Goal: Task Accomplishment & Management: Manage account settings

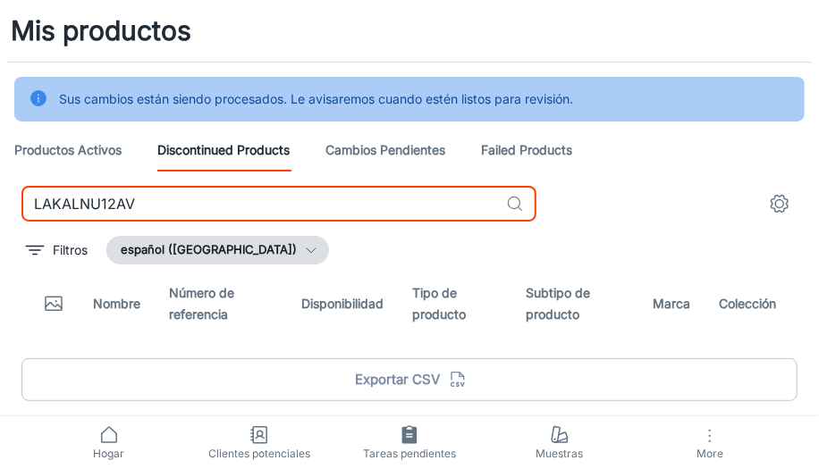
drag, startPoint x: 181, startPoint y: 203, endPoint x: 20, endPoint y: 224, distance: 162.4
click at [20, 224] on div "LAKALNU12AV ​ Filtros español ([GEOGRAPHIC_DATA]) Nombre Número de referencia D…" at bounding box center [409, 297] width 819 height 223
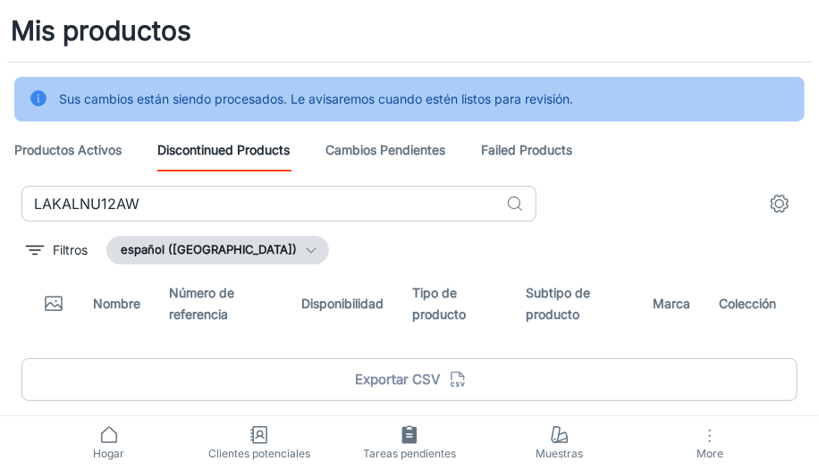
drag, startPoint x: 184, startPoint y: 196, endPoint x: 164, endPoint y: 200, distance: 21.0
click at [184, 196] on input "LAKALNU12AW" at bounding box center [259, 204] width 477 height 36
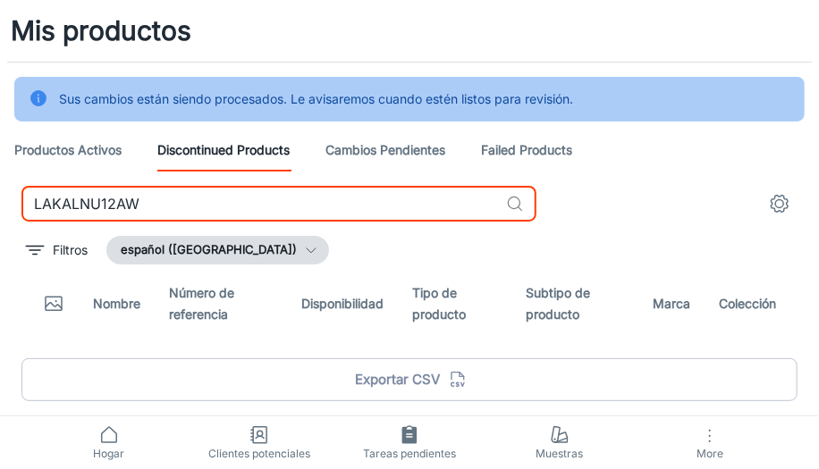
drag, startPoint x: 143, startPoint y: 207, endPoint x: 1, endPoint y: 207, distance: 142.2
click at [1, 207] on div "LAKALNU12AW ​ Filtros español ([GEOGRAPHIC_DATA]) Nombre Número de referencia D…" at bounding box center [409, 297] width 819 height 223
paste input "LBNUE12AI"
click at [521, 205] on icon at bounding box center [515, 204] width 18 height 18
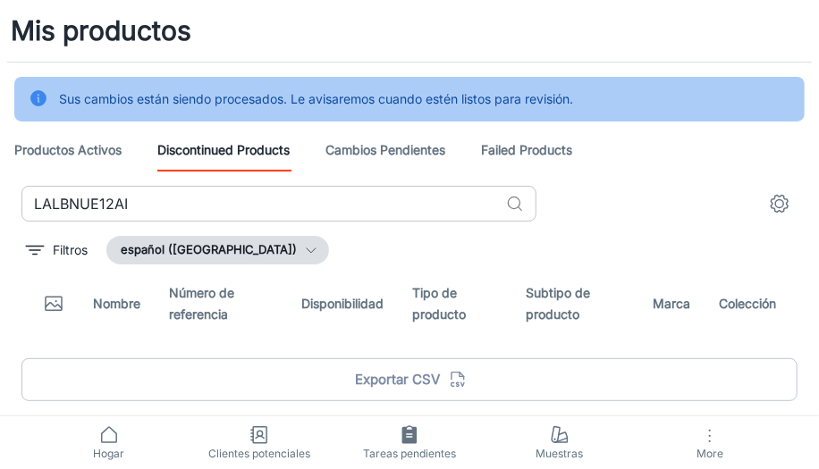
click at [520, 204] on icon at bounding box center [515, 204] width 18 height 18
drag, startPoint x: 518, startPoint y: 201, endPoint x: 503, endPoint y: 201, distance: 14.3
click at [517, 201] on icon at bounding box center [515, 204] width 18 height 18
click at [391, 193] on input "LALBNUE12AI" at bounding box center [259, 204] width 477 height 36
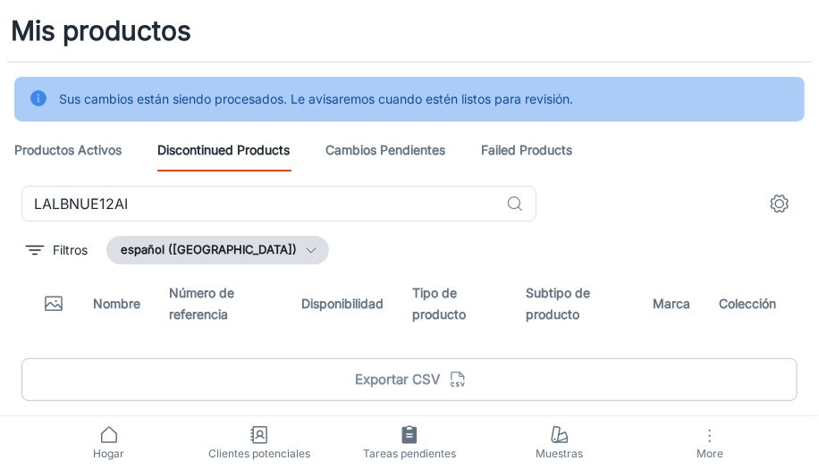
click at [423, 36] on div "Mis productos" at bounding box center [409, 31] width 819 height 62
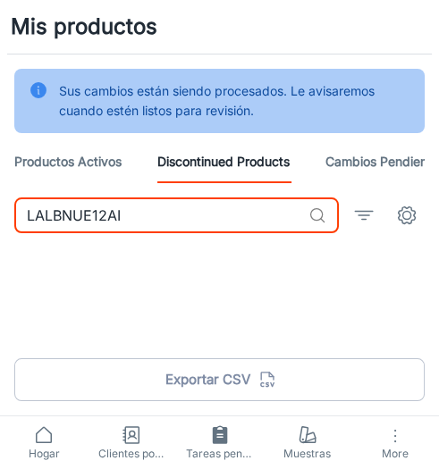
click at [133, 213] on input "LALBNUE12AI" at bounding box center [157, 216] width 287 height 36
drag, startPoint x: 133, startPoint y: 213, endPoint x: 40, endPoint y: 224, distance: 93.7
click at [40, 224] on input "LALBNUE12AI" at bounding box center [157, 216] width 287 height 36
paste input "TSTO14H"
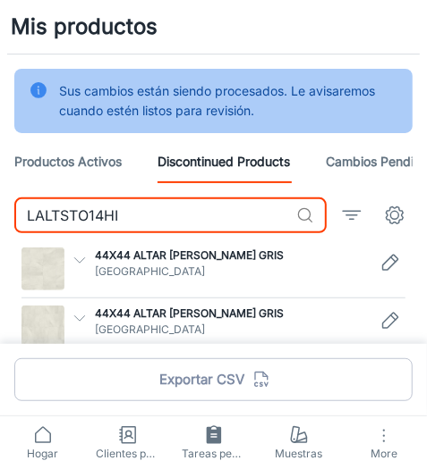
type input "LALTSTO14HI"
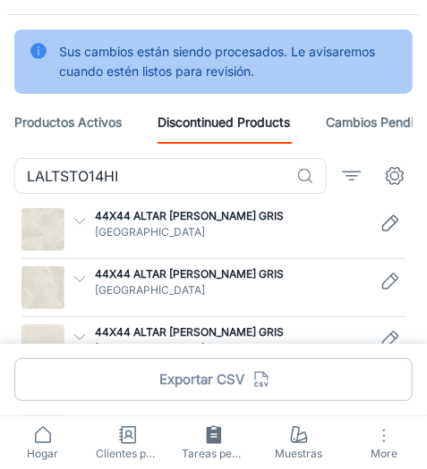
scroll to position [56, 0]
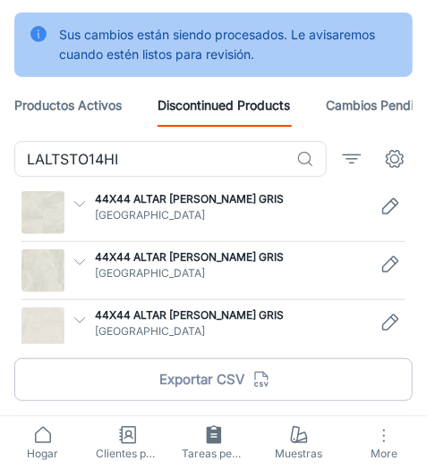
click at [77, 203] on polyline "button" at bounding box center [79, 203] width 10 height 5
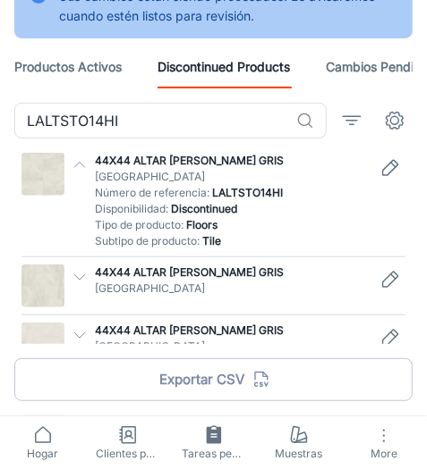
scroll to position [110, 0]
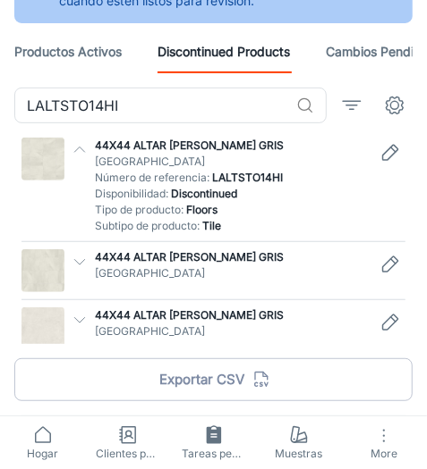
click at [84, 259] on icon "button" at bounding box center [80, 262] width 16 height 16
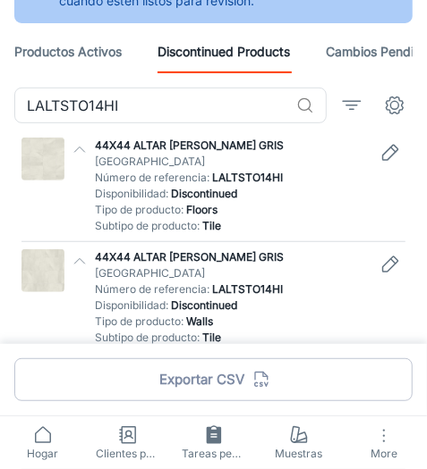
scroll to position [164, 0]
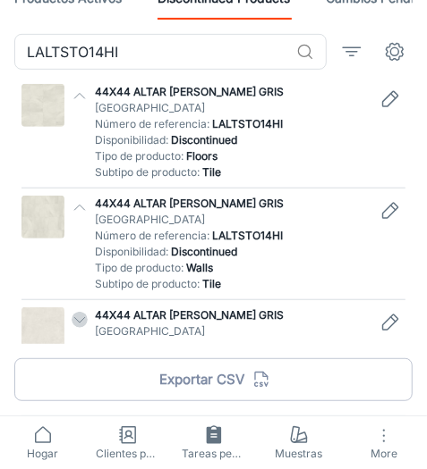
click at [80, 319] on polyline "button" at bounding box center [79, 319] width 10 height 5
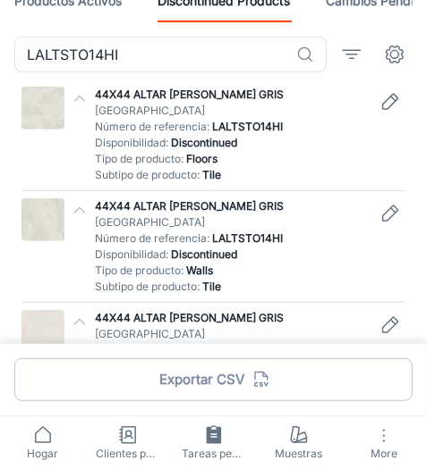
scroll to position [55, 0]
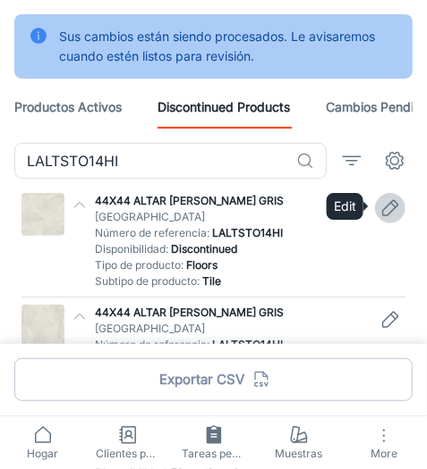
click at [390, 206] on icon "Edit" at bounding box center [389, 208] width 21 height 21
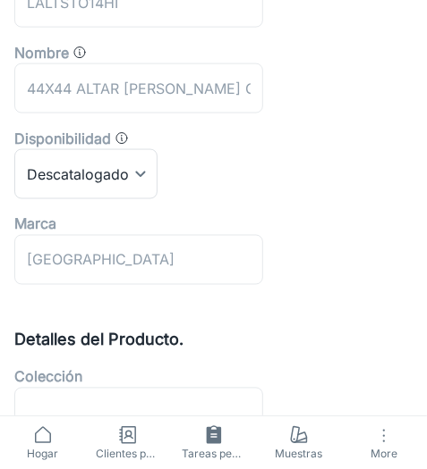
scroll to position [569, 0]
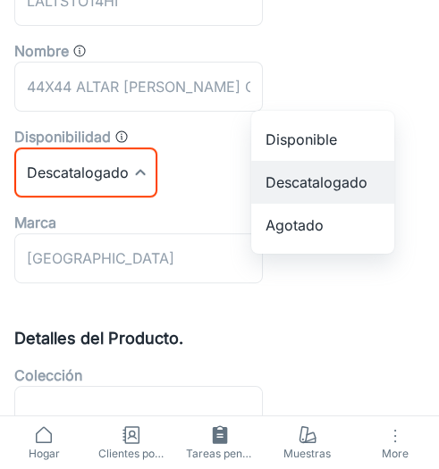
click at [348, 134] on li "Disponible" at bounding box center [322, 139] width 143 height 43
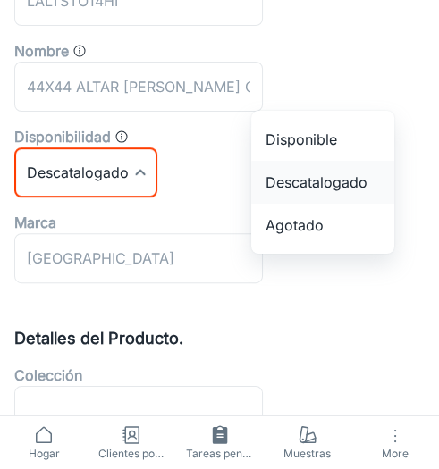
type input "0"
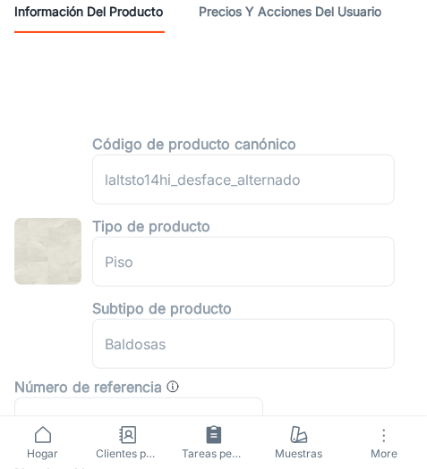
scroll to position [0, 0]
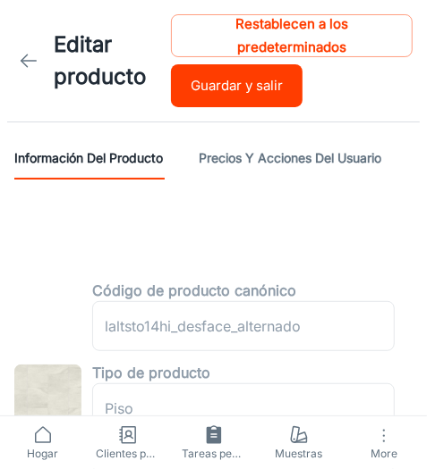
click at [240, 97] on button "Guardar y salir" at bounding box center [236, 85] width 131 height 43
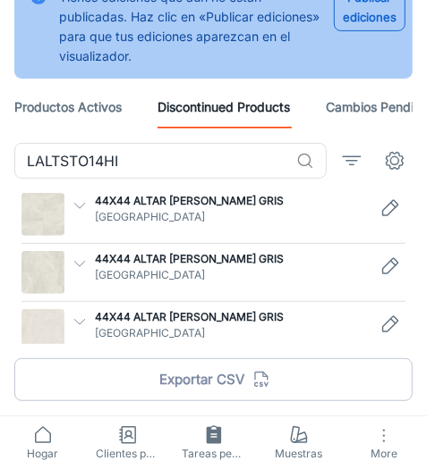
scroll to position [97, 0]
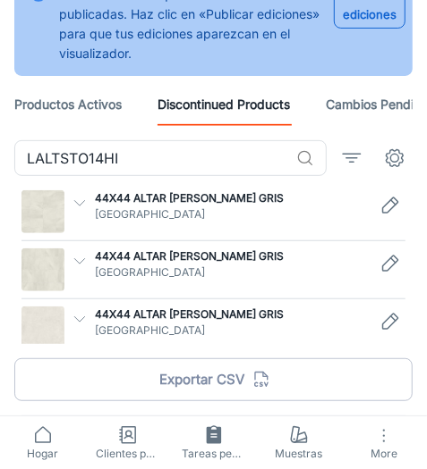
click at [73, 259] on icon "button" at bounding box center [80, 261] width 16 height 16
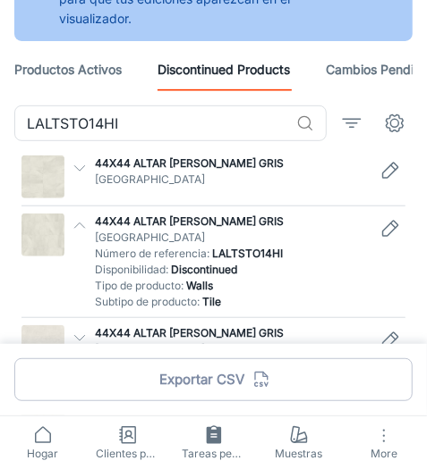
scroll to position [150, 0]
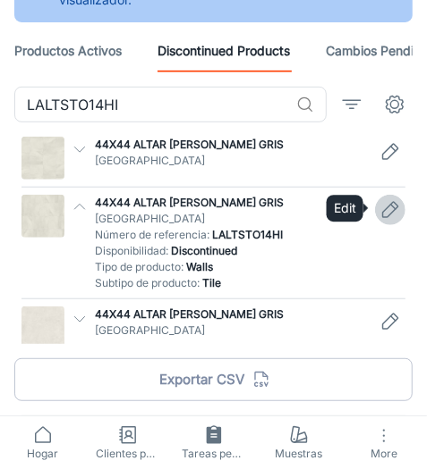
click at [391, 210] on icon "Edit" at bounding box center [389, 209] width 21 height 21
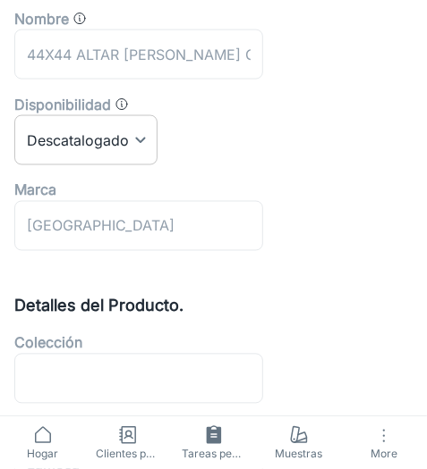
scroll to position [406, 0]
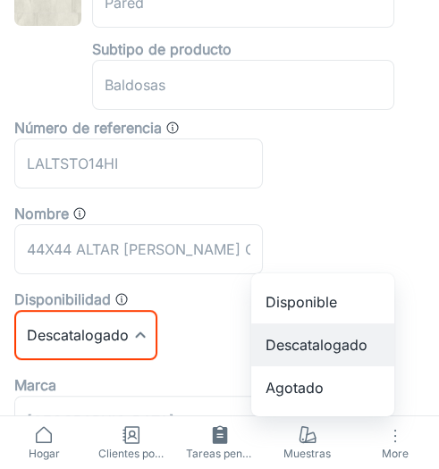
click at [304, 301] on li "Disponible" at bounding box center [322, 302] width 143 height 43
type input "0"
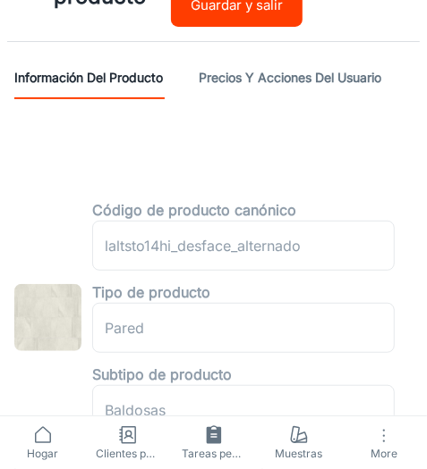
scroll to position [0, 0]
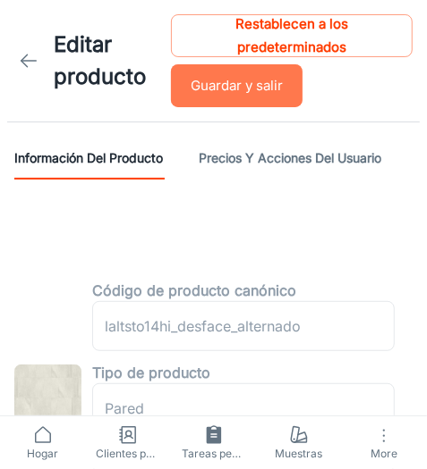
click at [223, 91] on button "Guardar y salir" at bounding box center [236, 85] width 131 height 43
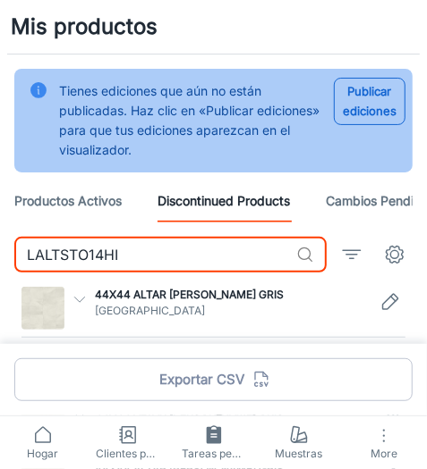
drag, startPoint x: 154, startPoint y: 260, endPoint x: 14, endPoint y: 270, distance: 139.8
click at [14, 270] on input "LALTSTO14HI" at bounding box center [151, 255] width 275 height 36
paste input "BORJA11T0Z"
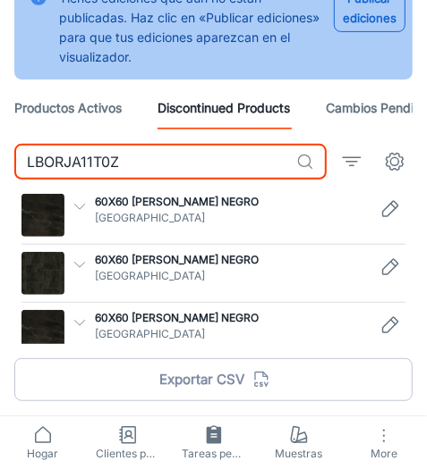
scroll to position [97, 0]
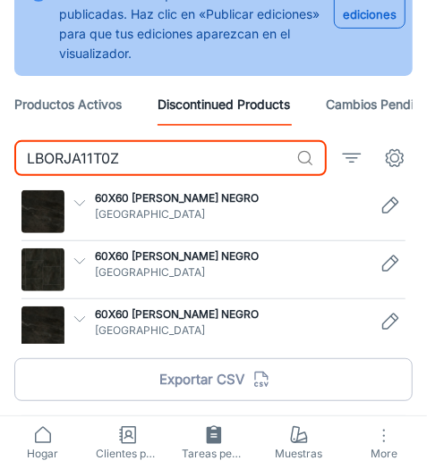
type input "LBORJA11T0Z"
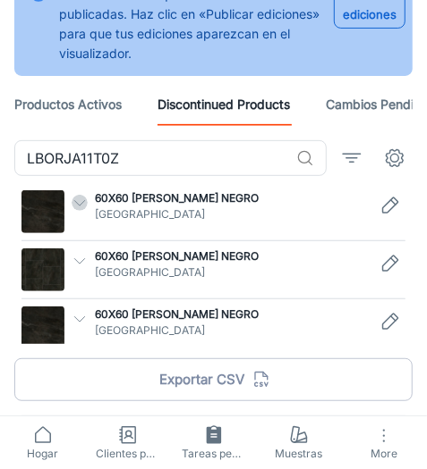
click at [78, 201] on icon "button" at bounding box center [80, 203] width 16 height 16
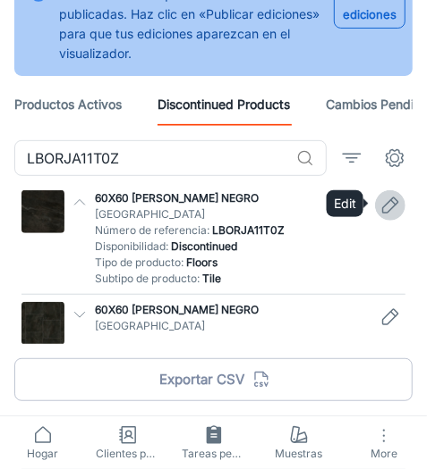
click at [384, 207] on icon "Edit" at bounding box center [389, 205] width 21 height 21
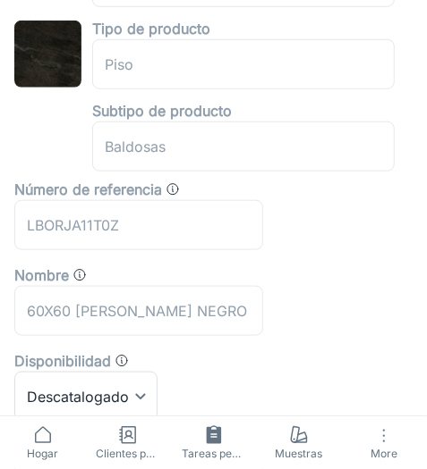
scroll to position [569, 0]
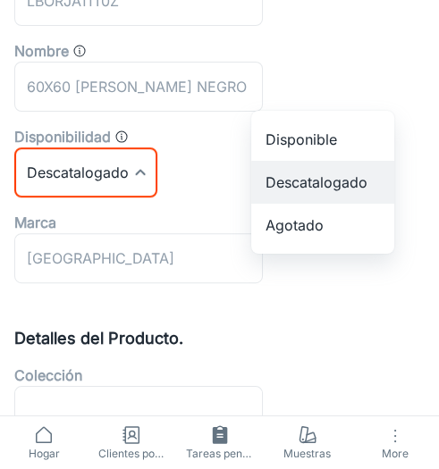
click at [352, 138] on li "Disponible" at bounding box center [322, 139] width 143 height 43
type input "0"
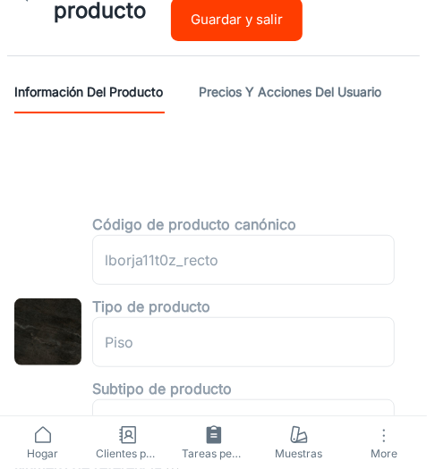
scroll to position [0, 0]
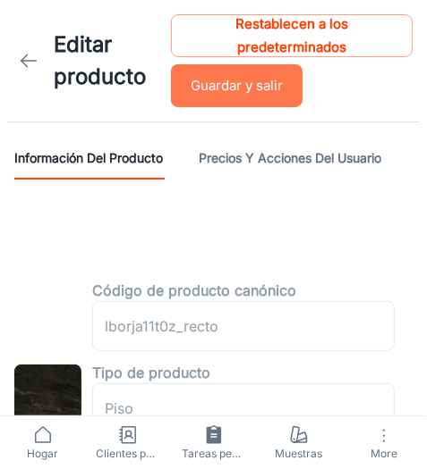
click at [250, 96] on button "Guardar y salir" at bounding box center [236, 85] width 131 height 43
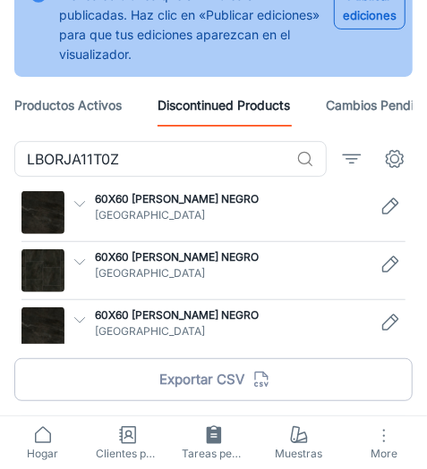
scroll to position [97, 0]
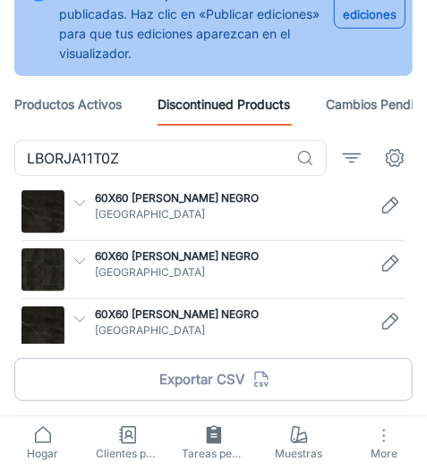
click at [76, 261] on icon "button" at bounding box center [80, 261] width 16 height 16
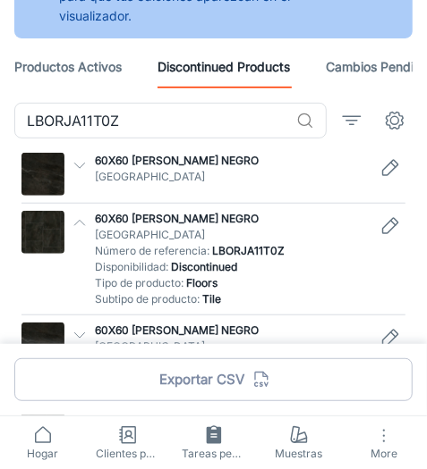
scroll to position [150, 0]
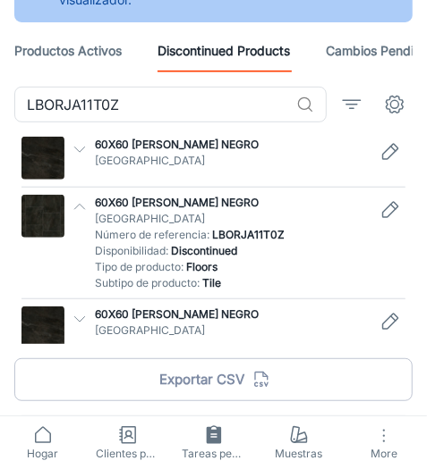
click at [74, 319] on icon "button" at bounding box center [80, 319] width 16 height 16
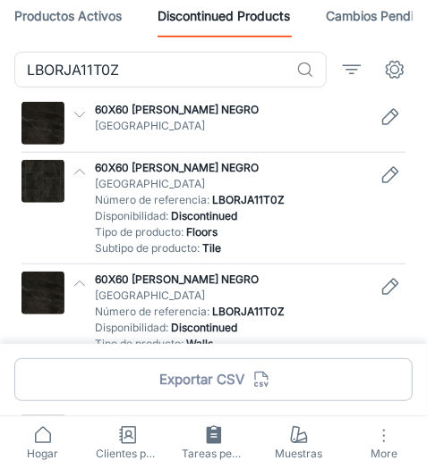
scroll to position [204, 0]
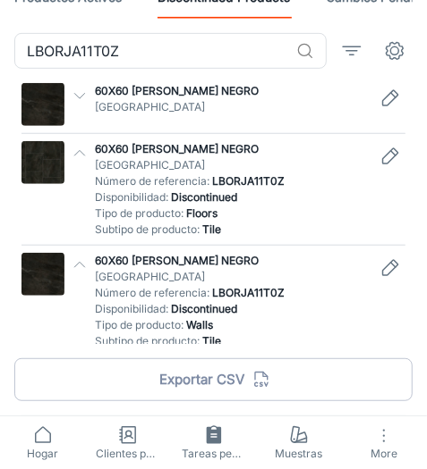
click at [80, 96] on icon "button" at bounding box center [80, 96] width 16 height 16
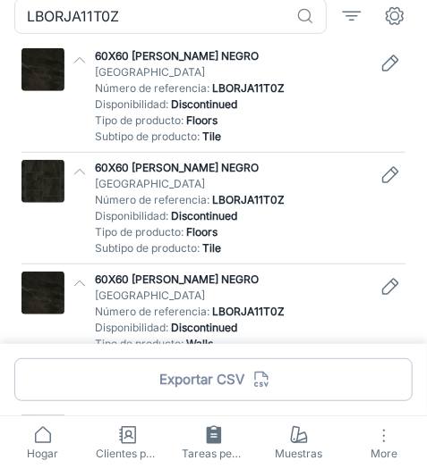
scroll to position [258, 0]
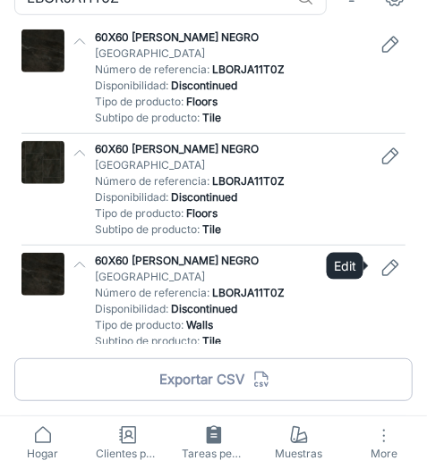
click at [390, 271] on icon "Edit" at bounding box center [390, 267] width 15 height 15
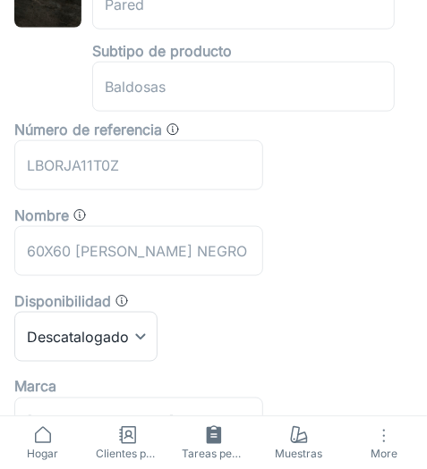
scroll to position [406, 0]
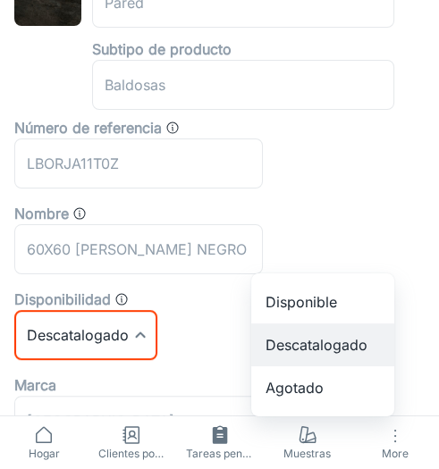
click at [304, 298] on li "Disponible" at bounding box center [322, 302] width 143 height 43
type input "0"
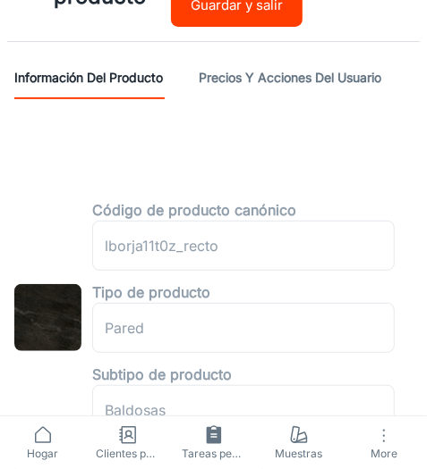
scroll to position [0, 0]
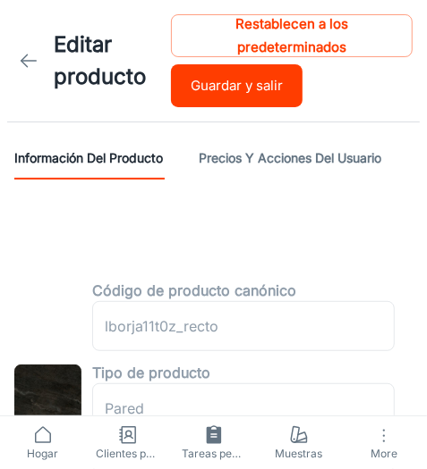
click at [247, 86] on button "Guardar y salir" at bounding box center [236, 85] width 131 height 43
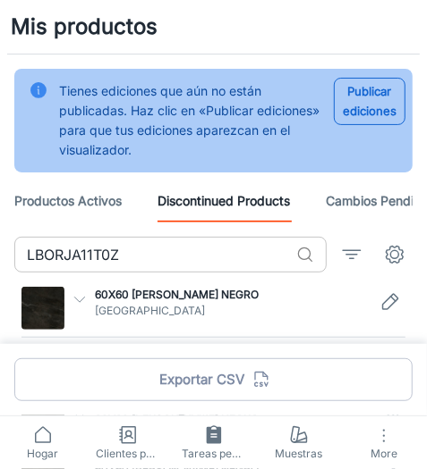
drag, startPoint x: 104, startPoint y: 260, endPoint x: 118, endPoint y: 262, distance: 14.4
click at [106, 262] on input "LBORJA11T0Z" at bounding box center [151, 255] width 275 height 36
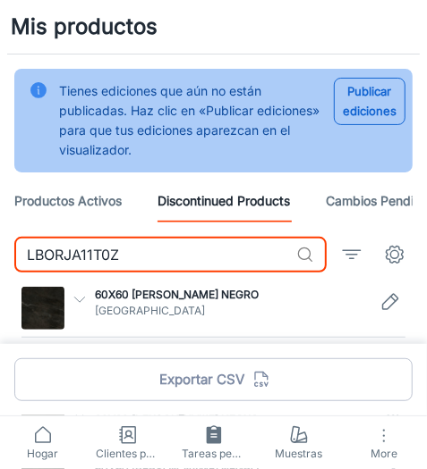
drag, startPoint x: 138, startPoint y: 255, endPoint x: 12, endPoint y: 266, distance: 126.5
click at [12, 266] on div "LBORJA11T0Z ​ 60X60 [PERSON_NAME] NEGRO Llano de la Torre Número de referencia …" at bounding box center [213, 374] width 427 height 275
paste input "AVANCF14HU"
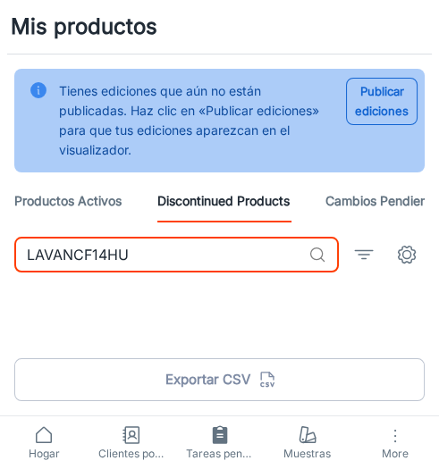
drag, startPoint x: 209, startPoint y: 252, endPoint x: 35, endPoint y: 270, distance: 175.3
click at [32, 270] on input "LAVANCF14HU" at bounding box center [157, 255] width 287 height 36
type input "L"
click at [313, 254] on icon at bounding box center [317, 255] width 18 height 18
drag, startPoint x: 175, startPoint y: 258, endPoint x: 1, endPoint y: 274, distance: 175.1
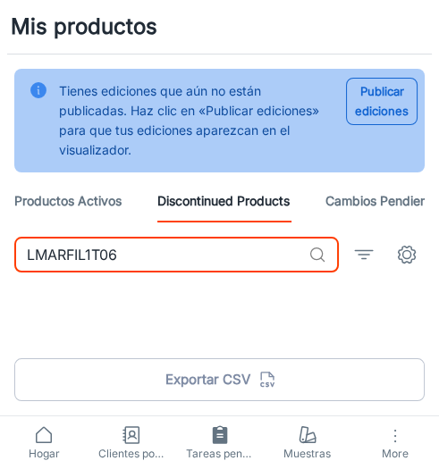
click at [1, 274] on div "LMARFIL1T06 ​" at bounding box center [219, 262] width 439 height 50
paste input "UAIMA11403"
drag, startPoint x: 125, startPoint y: 254, endPoint x: 4, endPoint y: 270, distance: 121.8
click at [4, 270] on div "LUAIMA11403 ​" at bounding box center [219, 262] width 439 height 50
paste input "AMURFD1407"
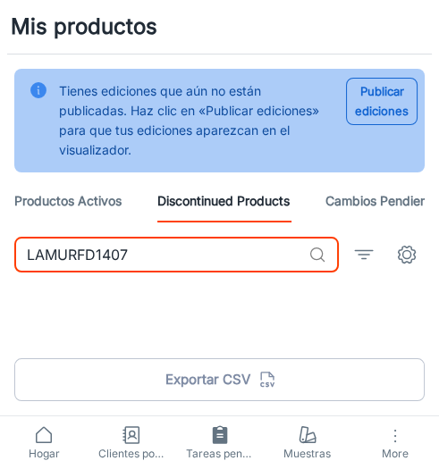
drag, startPoint x: 177, startPoint y: 258, endPoint x: 1, endPoint y: 266, distance: 176.3
click at [1, 266] on div "LAMURFD1407 ​" at bounding box center [219, 262] width 439 height 50
paste input "W"
drag, startPoint x: 182, startPoint y: 256, endPoint x: 1, endPoint y: 262, distance: 181.6
click at [1, 262] on div "LAMURFD140W ​" at bounding box center [219, 262] width 439 height 50
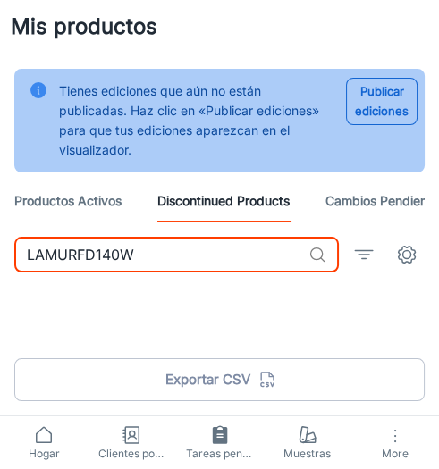
paste input "HCAR001407"
drag, startPoint x: 173, startPoint y: 250, endPoint x: 1, endPoint y: 268, distance: 173.5
click at [1, 268] on div "LHCAR001407 ​" at bounding box center [219, 262] width 439 height 50
paste input "CONSTA14BJ"
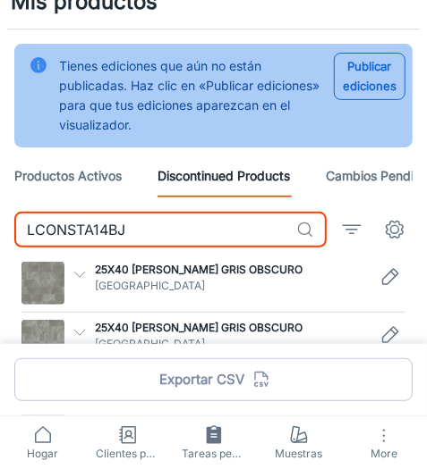
scroll to position [38, 0]
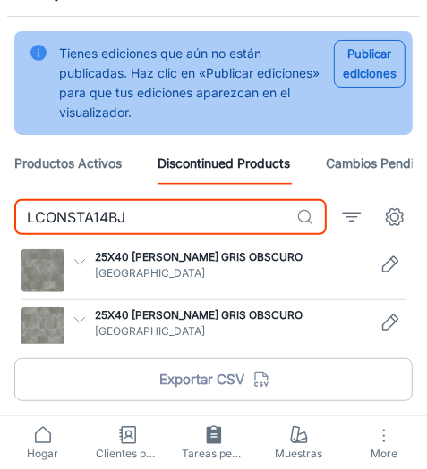
type input "LCONSTA14BJ"
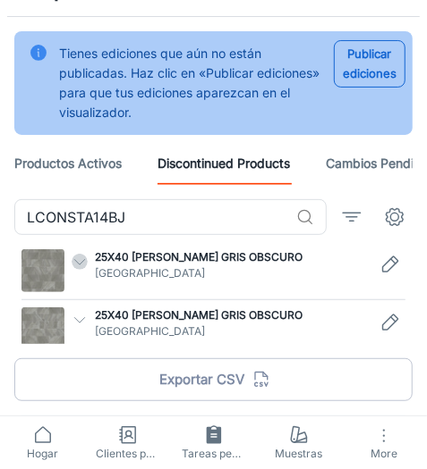
click at [82, 258] on icon "button" at bounding box center [80, 262] width 16 height 16
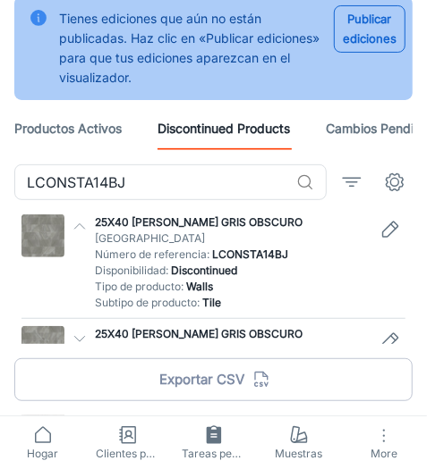
scroll to position [91, 0]
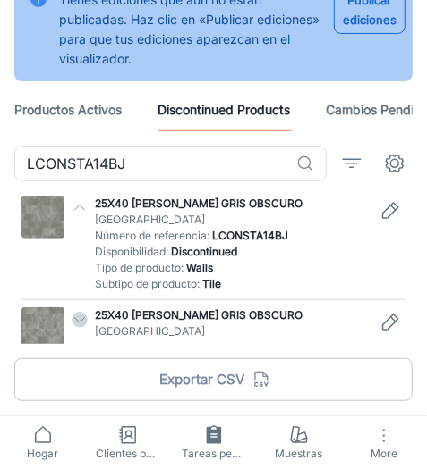
click at [83, 315] on icon "button" at bounding box center [80, 320] width 16 height 16
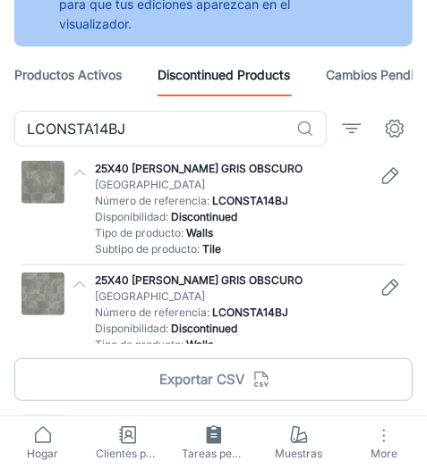
scroll to position [145, 0]
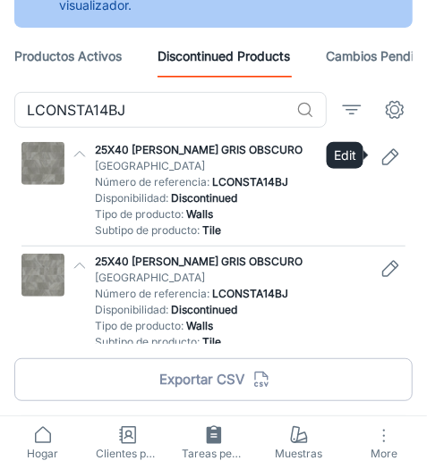
click at [389, 161] on icon "Edit" at bounding box center [389, 157] width 21 height 21
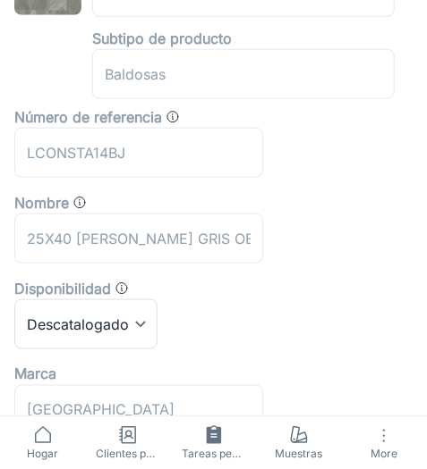
scroll to position [487, 0]
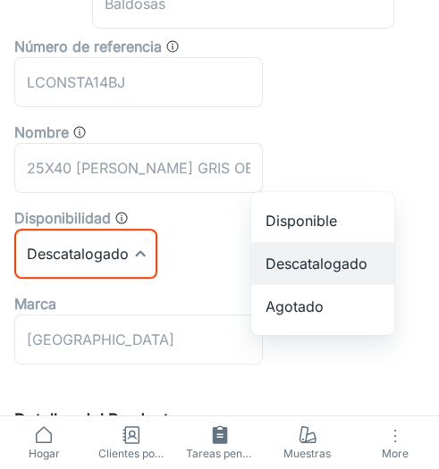
click at [352, 214] on li "Disponible" at bounding box center [322, 220] width 143 height 43
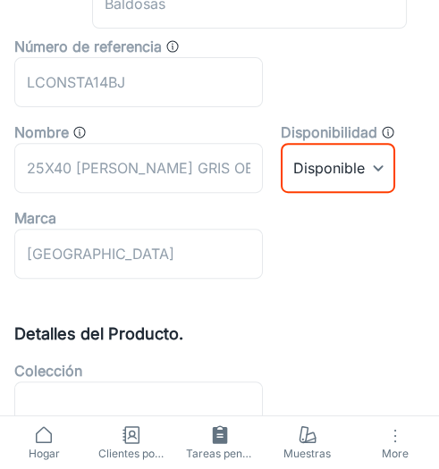
type input "0"
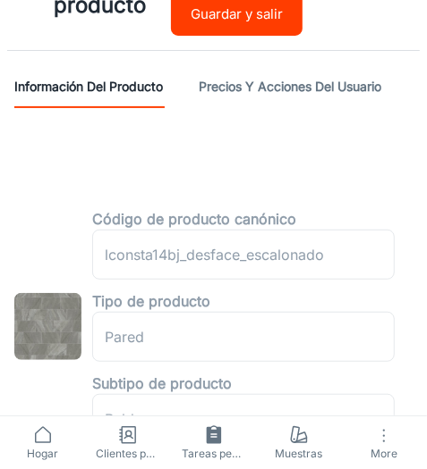
scroll to position [0, 0]
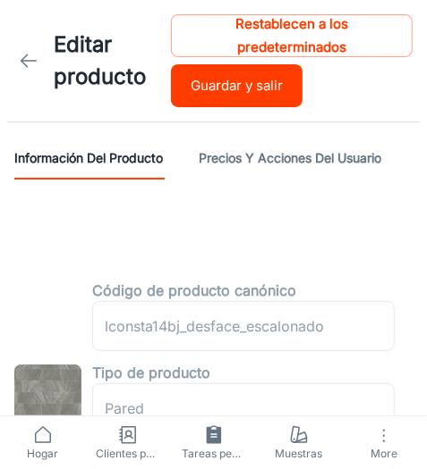
click at [236, 83] on button "Guardar y salir" at bounding box center [236, 85] width 131 height 43
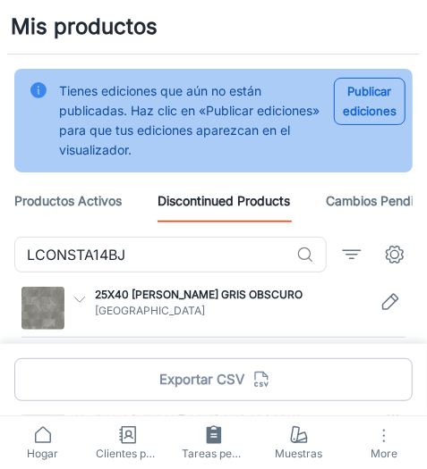
scroll to position [38, 0]
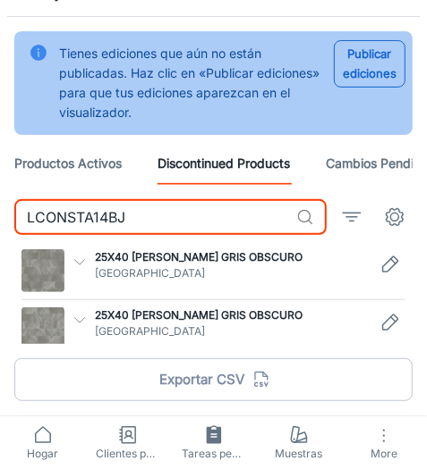
drag, startPoint x: 186, startPoint y: 214, endPoint x: 1, endPoint y: 232, distance: 186.0
click at [1, 232] on div "LCONSTA14BJ ​ 25X40 [PERSON_NAME] GRIS OBSCURO Llano de la Torre Número de refe…" at bounding box center [213, 307] width 427 height 217
click at [170, 225] on input "LCONSTA14BJ" at bounding box center [151, 217] width 275 height 36
click at [170, 224] on input "LCONSTA14BJ" at bounding box center [151, 217] width 275 height 36
drag, startPoint x: 173, startPoint y: 209, endPoint x: 1, endPoint y: 220, distance: 172.0
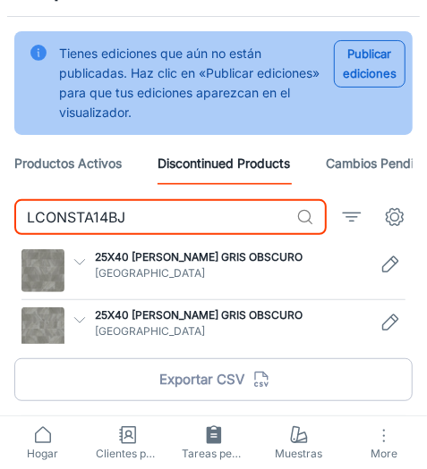
click at [1, 220] on div "LCONSTA14BJ ​ 25X40 [PERSON_NAME] GRIS OBSCURO Llano de la Torre Número de refe…" at bounding box center [213, 307] width 427 height 217
paste input "L"
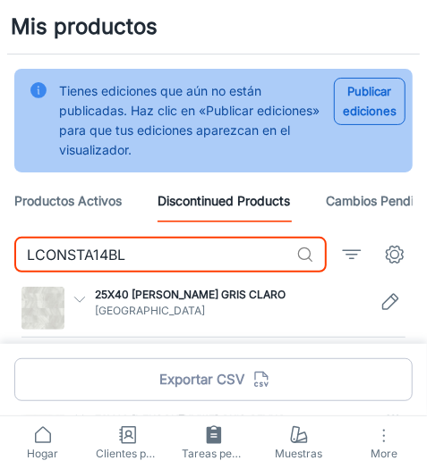
type input "LCONSTA14BL"
click at [75, 293] on icon "button" at bounding box center [80, 299] width 16 height 16
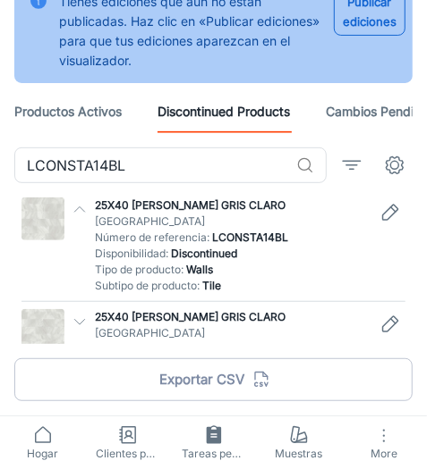
scroll to position [91, 0]
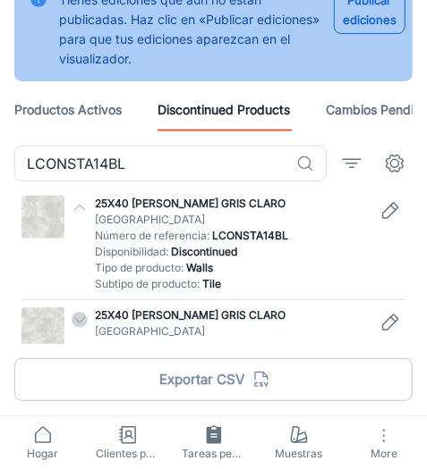
click at [80, 320] on icon "button" at bounding box center [80, 320] width 16 height 16
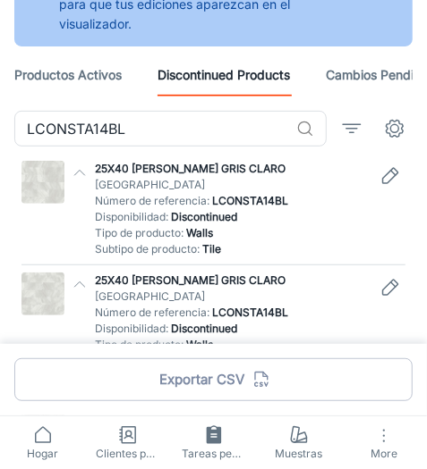
scroll to position [145, 0]
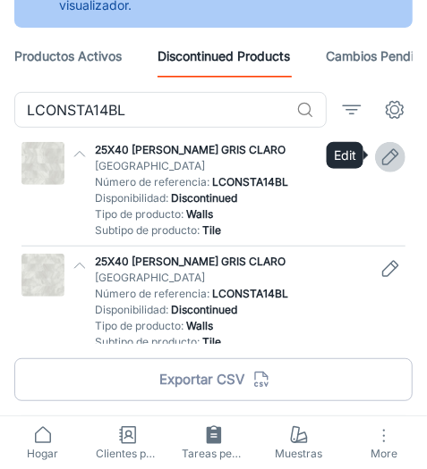
click at [395, 157] on icon "Edit" at bounding box center [389, 157] width 21 height 21
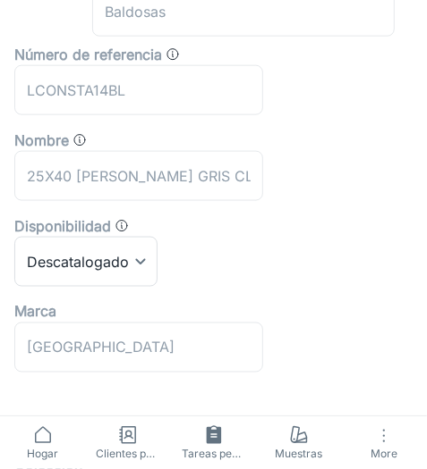
scroll to position [487, 0]
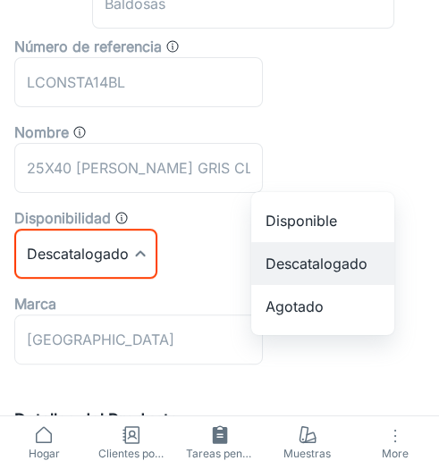
click at [312, 226] on li "Disponible" at bounding box center [322, 220] width 143 height 43
type input "0"
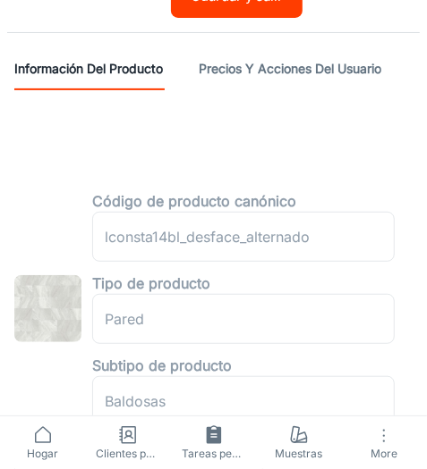
scroll to position [0, 0]
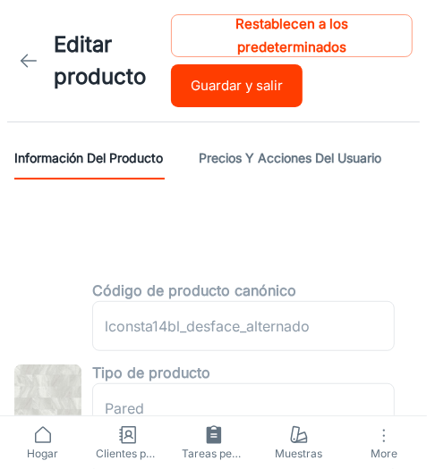
click at [232, 107] on div "Editar producto Restablecen a los predeterminados Guardar y salir" at bounding box center [213, 61] width 427 height 122
click at [241, 94] on button "Guardar y salir" at bounding box center [236, 85] width 131 height 43
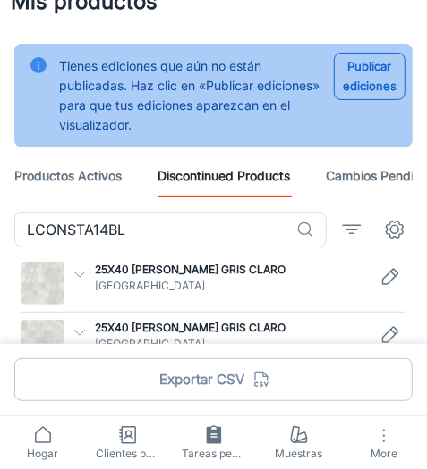
scroll to position [38, 0]
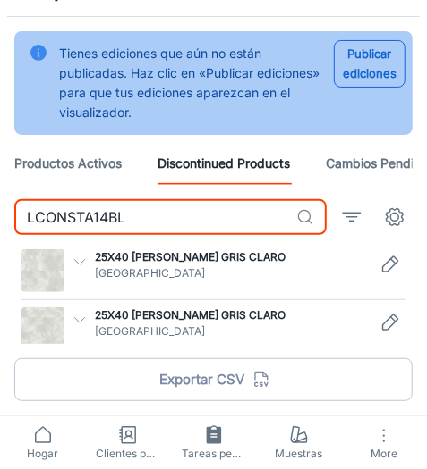
drag, startPoint x: 143, startPoint y: 220, endPoint x: 1, endPoint y: 230, distance: 142.5
click at [1, 230] on div "LCONSTA14BL ​ 25X40 [PERSON_NAME] GRIS [PERSON_NAME] de la Torre Número de refe…" at bounding box center [213, 307] width 427 height 217
paste input "AMURFD1T0W"
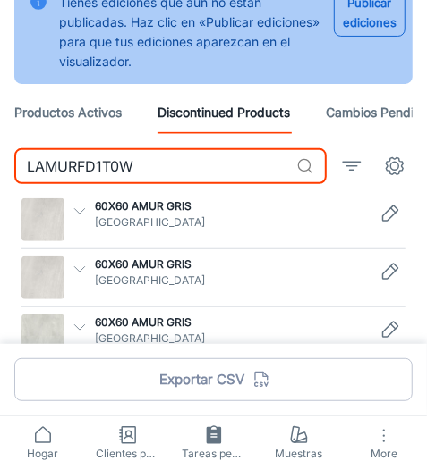
scroll to position [97, 0]
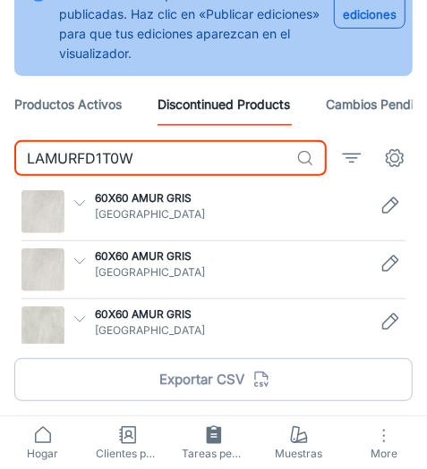
type input "LAMURFD1T0W"
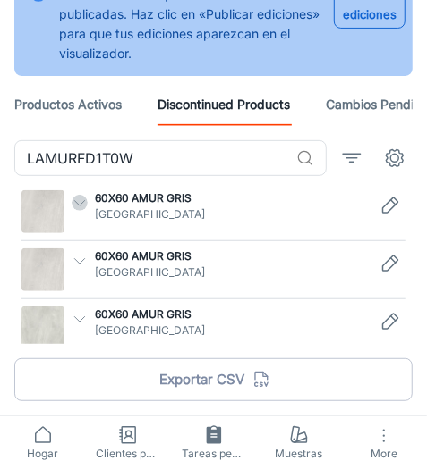
click at [76, 202] on icon "button" at bounding box center [80, 203] width 16 height 16
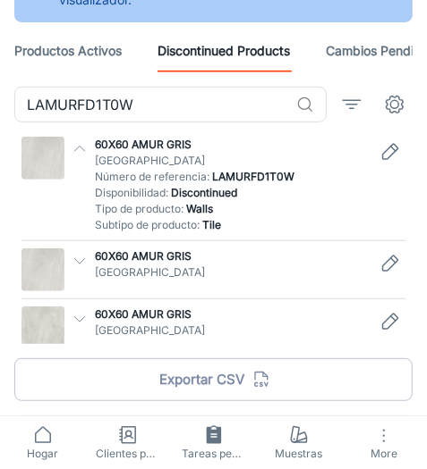
click at [77, 261] on icon "button" at bounding box center [80, 261] width 16 height 16
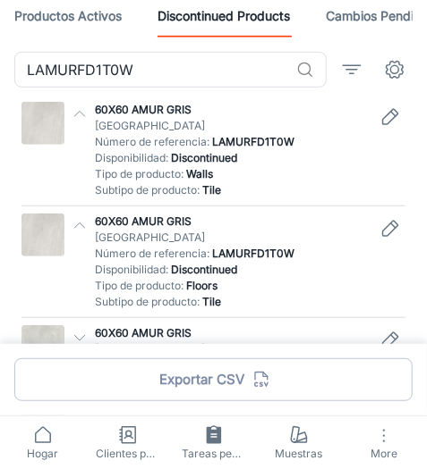
scroll to position [204, 0]
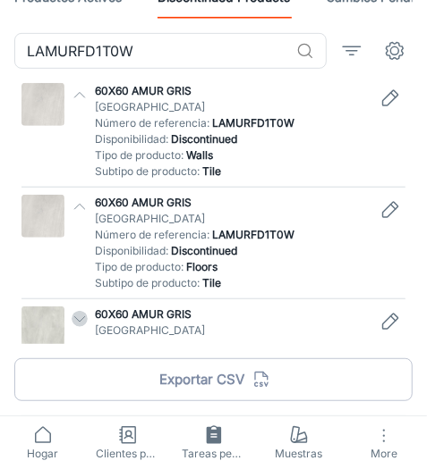
click at [77, 318] on icon "button" at bounding box center [80, 319] width 16 height 16
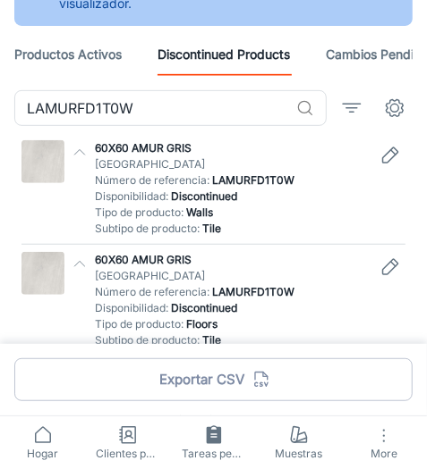
scroll to position [176, 0]
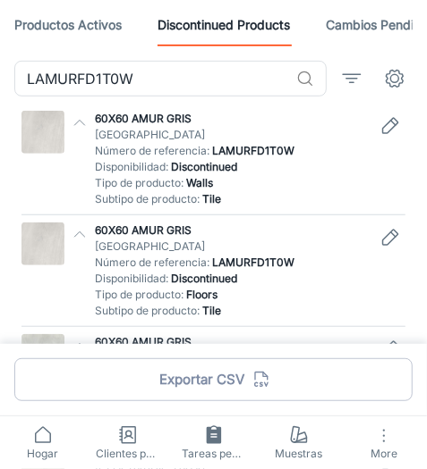
click at [386, 118] on icon "Edit" at bounding box center [389, 125] width 21 height 21
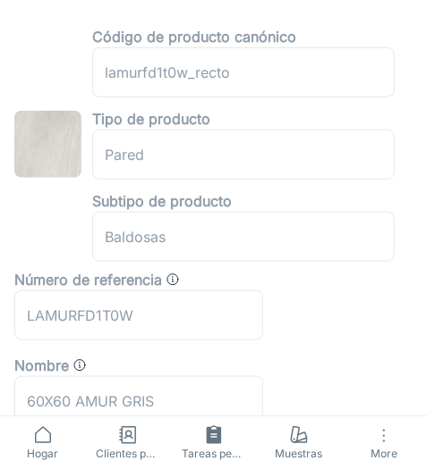
scroll to position [325, 0]
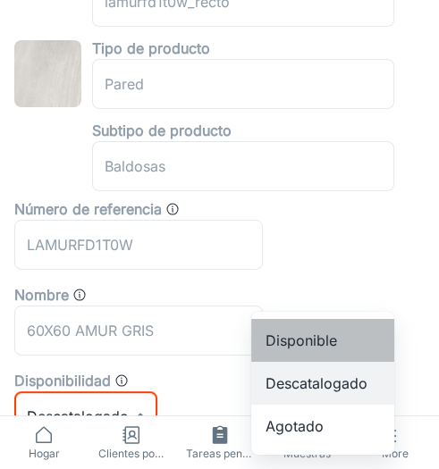
click at [297, 336] on li "Disponible" at bounding box center [322, 340] width 143 height 43
type input "0"
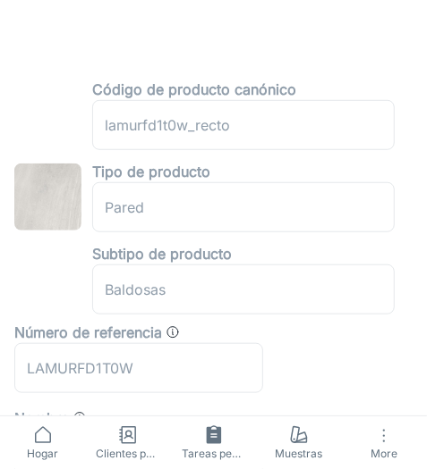
scroll to position [0, 0]
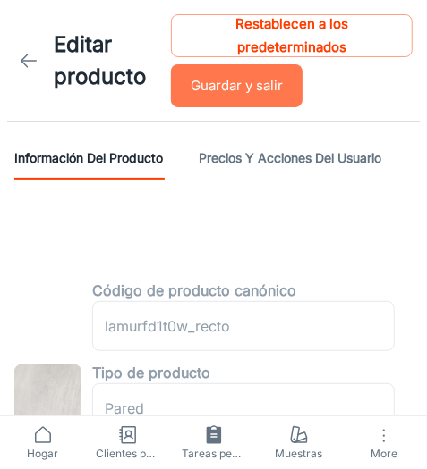
click at [241, 98] on button "Guardar y salir" at bounding box center [236, 85] width 131 height 43
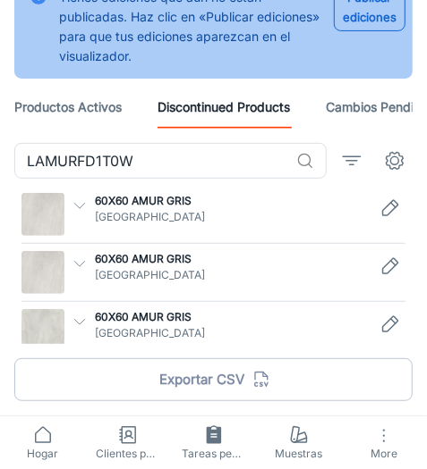
scroll to position [97, 0]
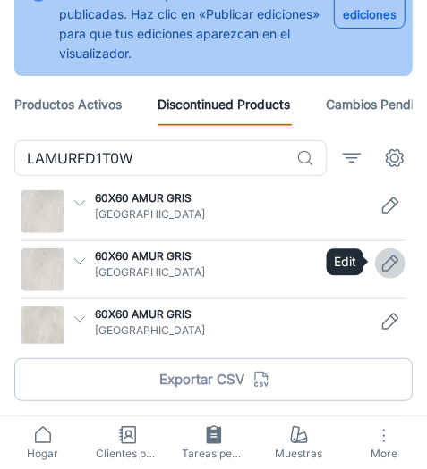
click at [397, 265] on icon "Edit" at bounding box center [389, 263] width 21 height 21
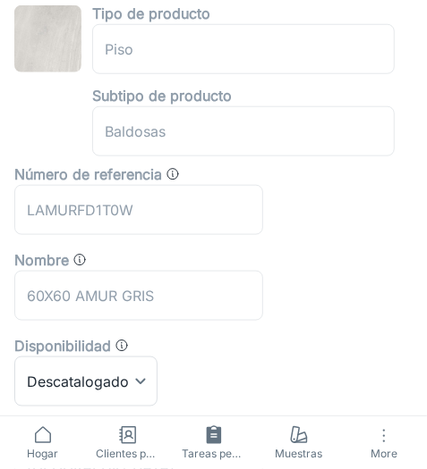
scroll to position [406, 0]
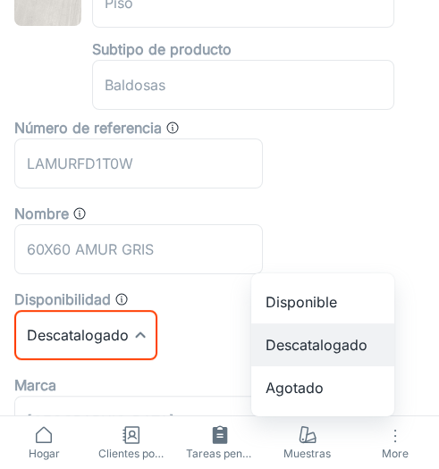
click at [318, 297] on li "Disponible" at bounding box center [322, 302] width 143 height 43
type input "0"
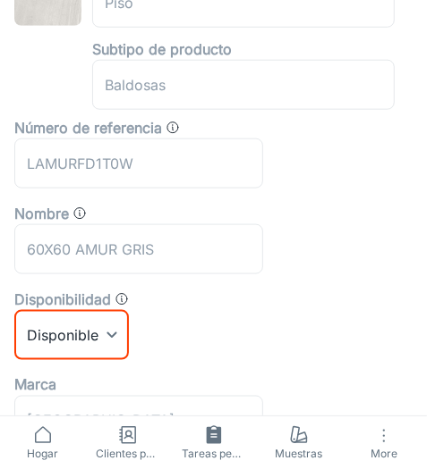
scroll to position [80, 0]
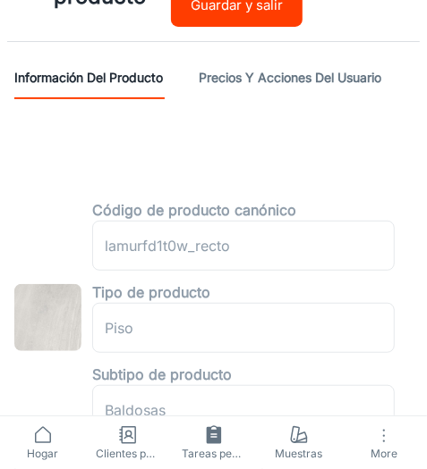
click at [244, 6] on button "Guardar y salir" at bounding box center [236, 5] width 131 height 43
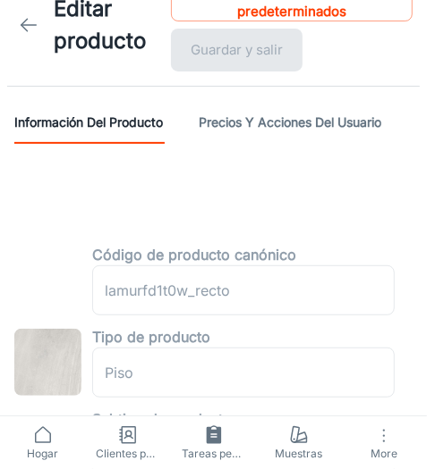
scroll to position [0, 0]
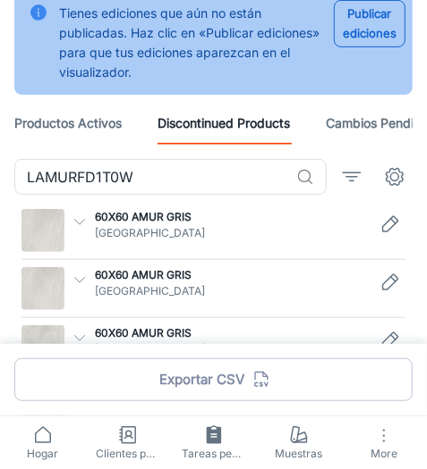
scroll to position [97, 0]
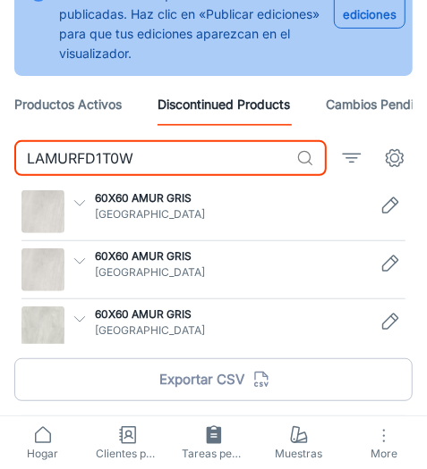
drag, startPoint x: 214, startPoint y: 165, endPoint x: 1, endPoint y: 174, distance: 213.0
click at [1, 174] on div "LAMURFD1T0W ​ 60X60 AMUR GRIS Llano de la Torre Número de referencia : LAMURFD1…" at bounding box center [213, 277] width 427 height 275
paste input "KERALI12AI"
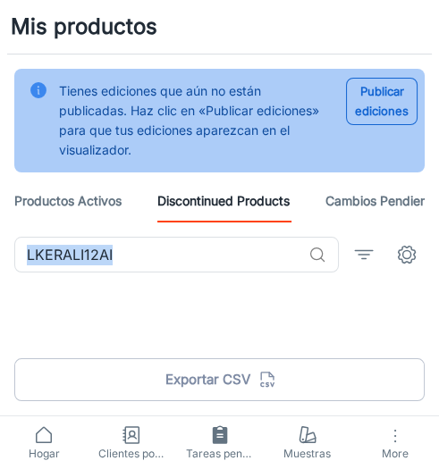
drag, startPoint x: 178, startPoint y: 274, endPoint x: 74, endPoint y: 274, distance: 103.7
click at [74, 274] on div "LKERALI12AI ​" at bounding box center [219, 262] width 410 height 50
click at [195, 243] on input "LKERALI12AI" at bounding box center [157, 255] width 287 height 36
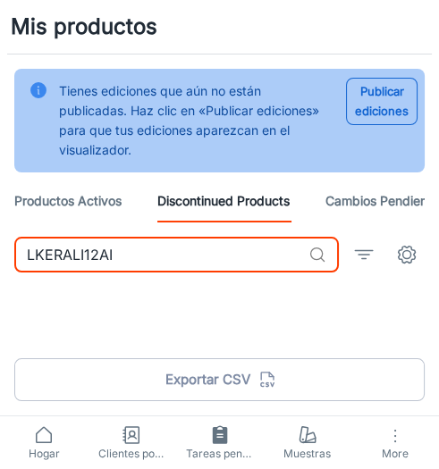
drag, startPoint x: 159, startPoint y: 259, endPoint x: 1, endPoint y: 271, distance: 158.7
click at [1, 271] on div "LKERALI12AI ​" at bounding box center [219, 262] width 439 height 50
paste input "MADBAR19CG"
drag, startPoint x: 146, startPoint y: 251, endPoint x: 1, endPoint y: 270, distance: 146.1
click at [1, 270] on div "LMADBAR19CG ​" at bounding box center [219, 262] width 439 height 50
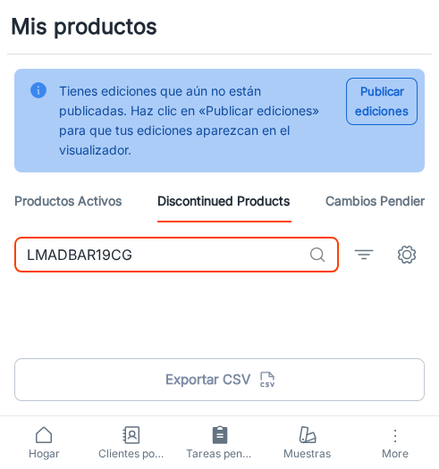
paste input "RROC15G"
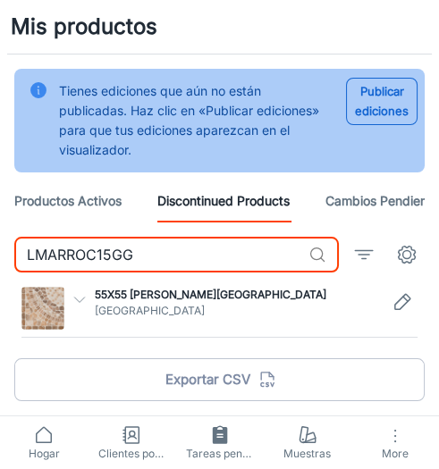
type input "LMARROC15GG"
click at [80, 291] on icon "button" at bounding box center [80, 299] width 16 height 16
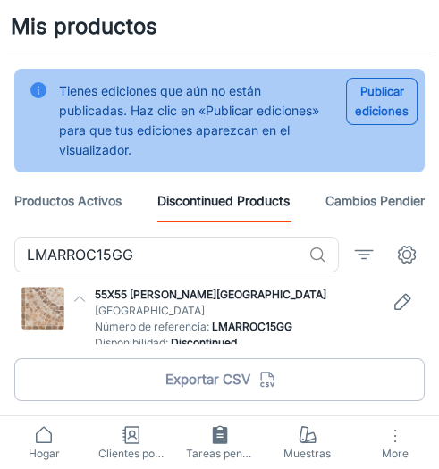
click at [79, 296] on icon "button" at bounding box center [80, 299] width 16 height 16
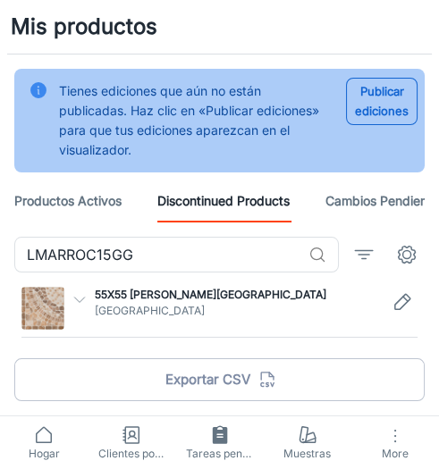
click at [73, 298] on icon "button" at bounding box center [80, 299] width 16 height 16
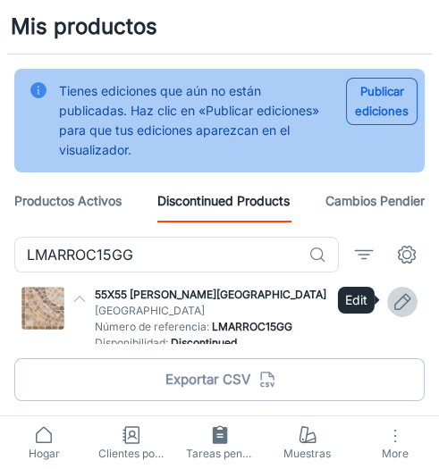
click at [410, 295] on icon "Edit" at bounding box center [402, 301] width 21 height 21
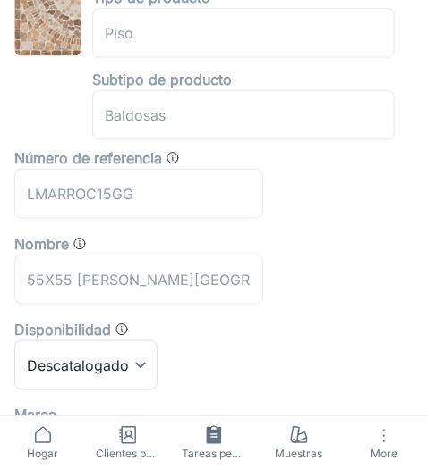
scroll to position [406, 0]
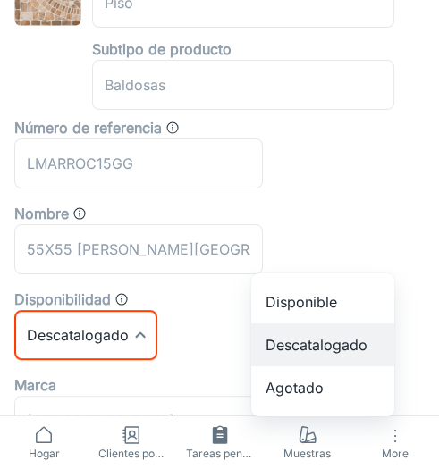
click at [304, 291] on ul "Disponible Descatalogado Agotado" at bounding box center [322, 345] width 143 height 143
click at [304, 291] on li "Disponible" at bounding box center [322, 302] width 143 height 43
type input "0"
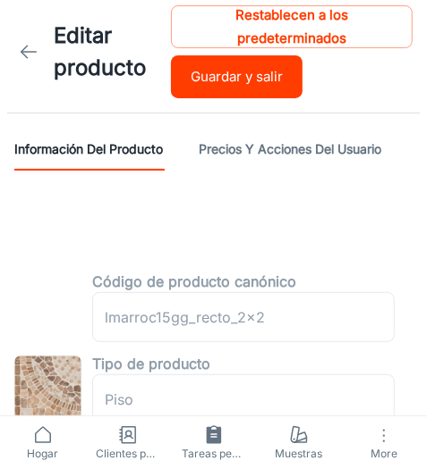
scroll to position [0, 0]
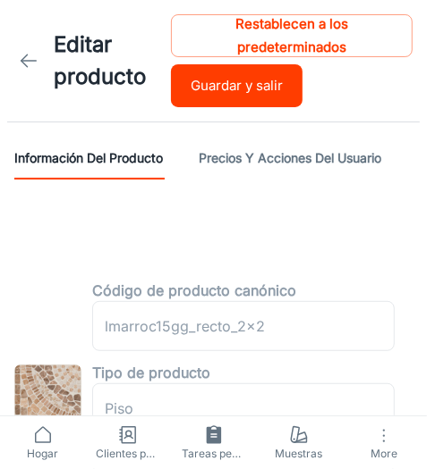
click at [229, 76] on button "Guardar y salir" at bounding box center [236, 85] width 131 height 43
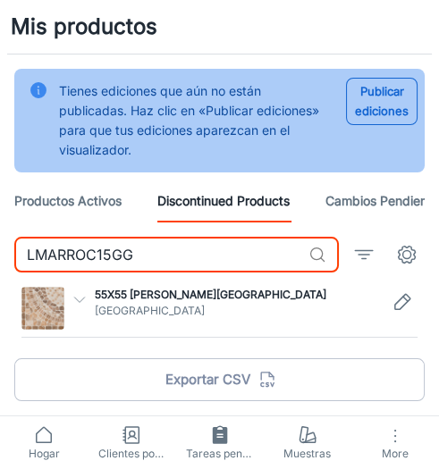
drag, startPoint x: 173, startPoint y: 253, endPoint x: 21, endPoint y: 268, distance: 151.9
click at [21, 268] on input "LMARROC15GG" at bounding box center [157, 255] width 287 height 36
paste input "CONSTA14BB"
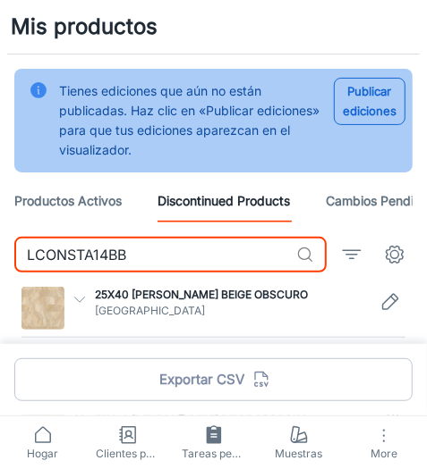
scroll to position [38, 0]
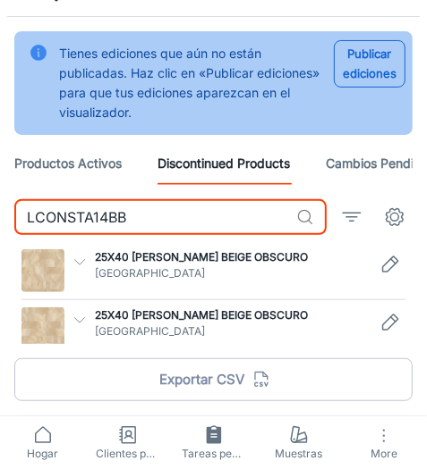
type input "LCONSTA14BB"
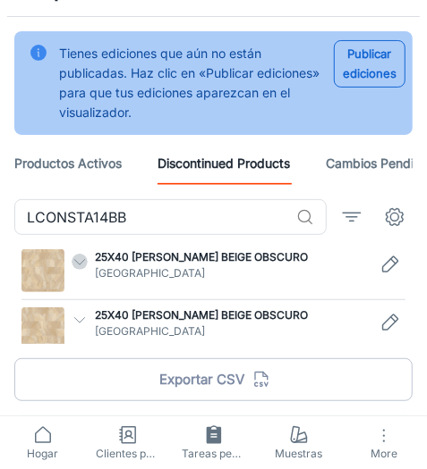
click at [82, 261] on icon "button" at bounding box center [80, 262] width 16 height 16
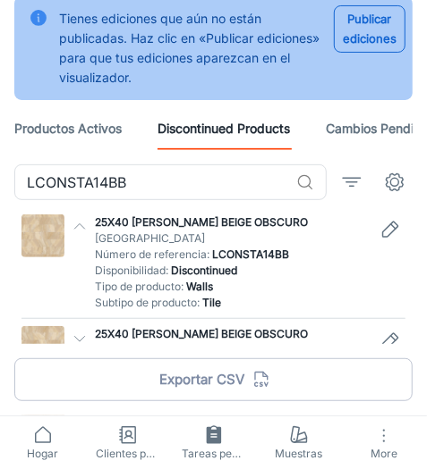
scroll to position [91, 0]
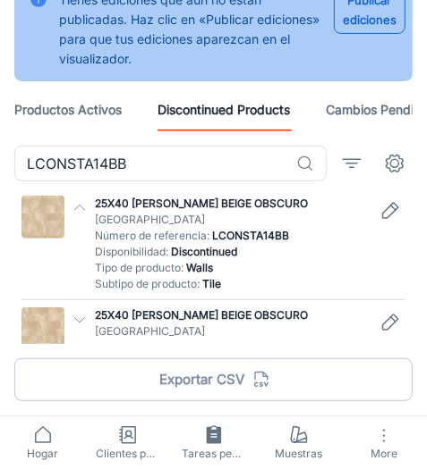
click at [82, 329] on div at bounding box center [75, 325] width 23 height 50
click at [81, 320] on icon "button" at bounding box center [80, 320] width 16 height 16
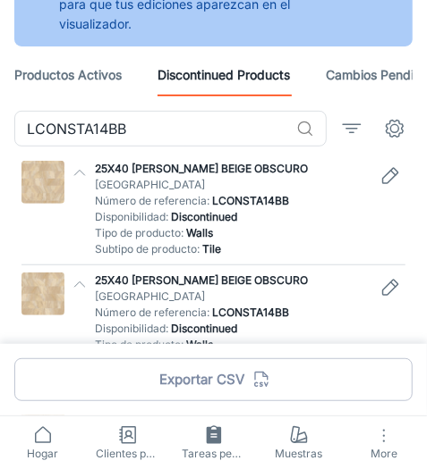
scroll to position [145, 0]
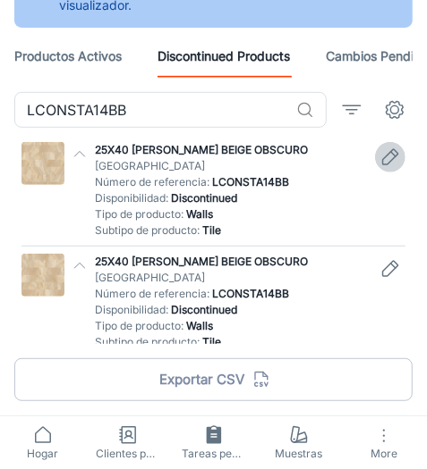
click at [391, 158] on icon "Edit" at bounding box center [389, 157] width 21 height 21
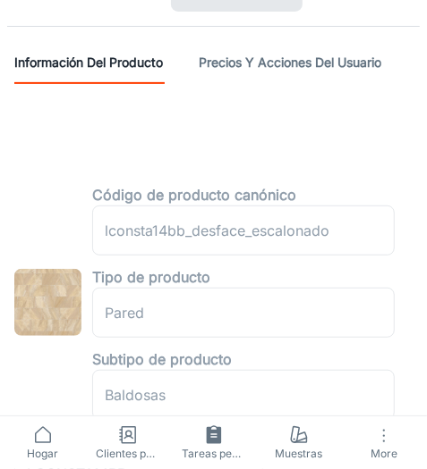
scroll to position [243, 0]
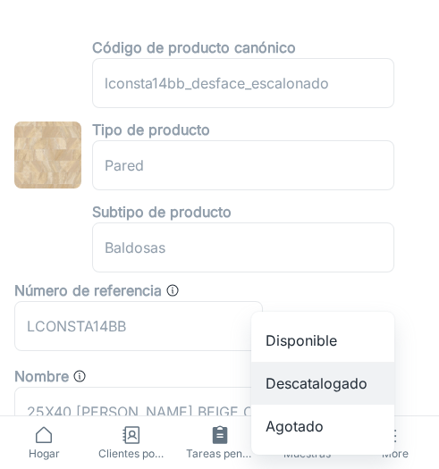
click at [299, 333] on li "Disponible" at bounding box center [322, 340] width 143 height 43
type input "0"
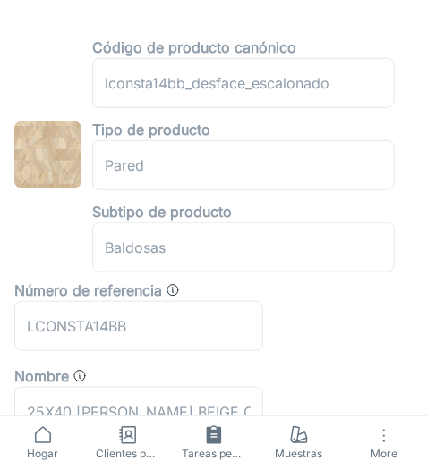
scroll to position [0, 0]
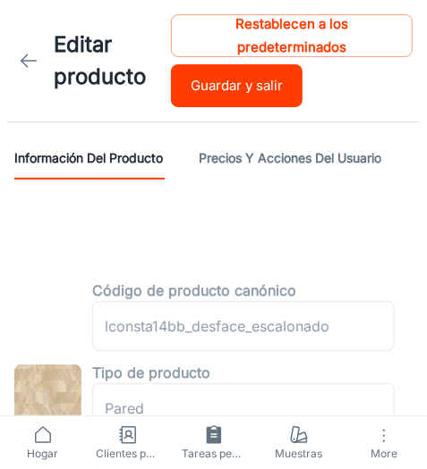
click at [223, 101] on button "Guardar y salir" at bounding box center [236, 85] width 131 height 43
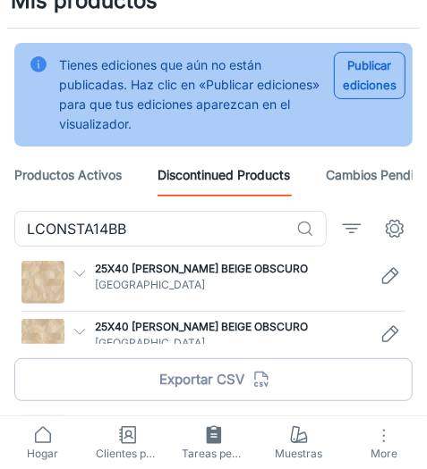
scroll to position [38, 0]
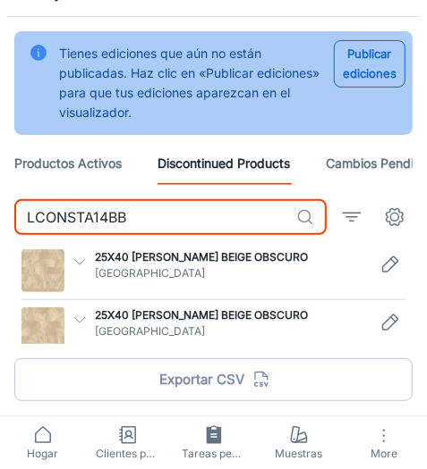
drag, startPoint x: 174, startPoint y: 214, endPoint x: 13, endPoint y: 236, distance: 162.5
click at [14, 236] on div "LCONSTA14BB ​ 25X40 [PERSON_NAME] BEIGE OBSCURO Llano de la Torre Número de ref…" at bounding box center [213, 307] width 398 height 217
paste input "D"
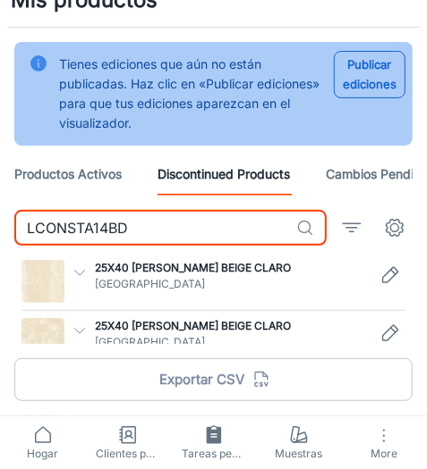
scroll to position [38, 0]
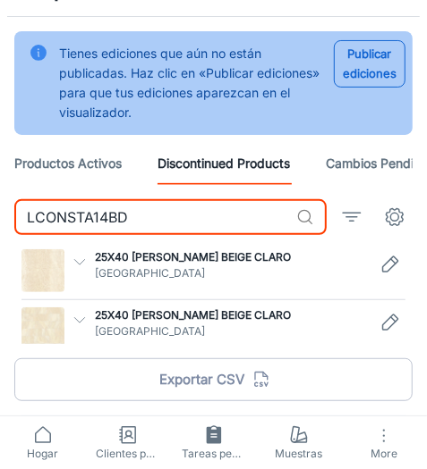
type input "LCONSTA14BD"
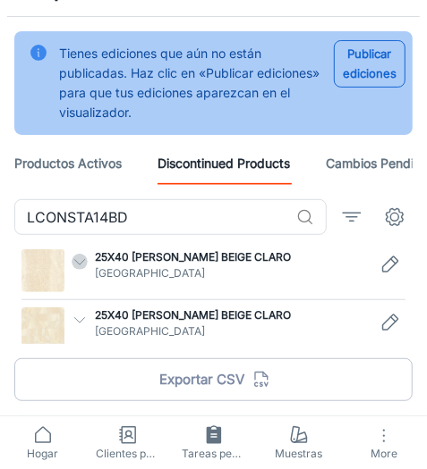
click at [79, 259] on icon "button" at bounding box center [80, 262] width 16 height 16
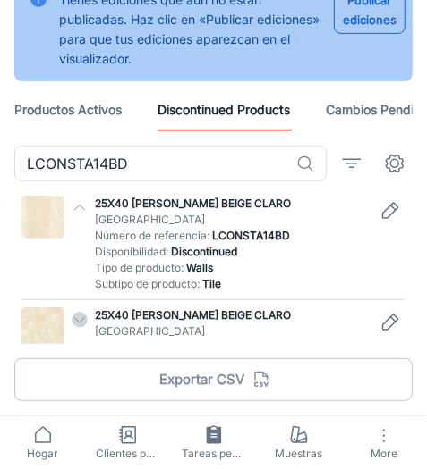
click at [76, 312] on icon "button" at bounding box center [80, 320] width 16 height 16
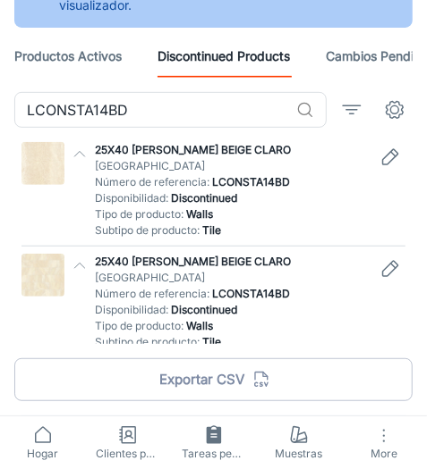
click at [389, 166] on icon "Edit" at bounding box center [389, 157] width 21 height 21
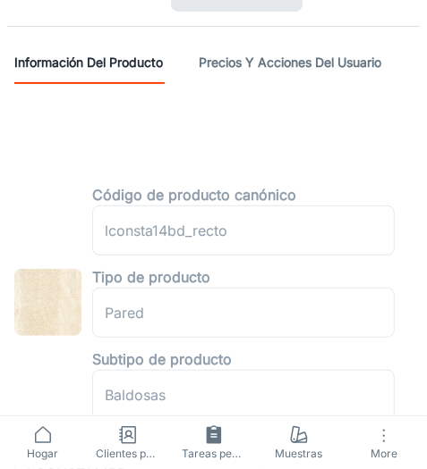
scroll to position [325, 0]
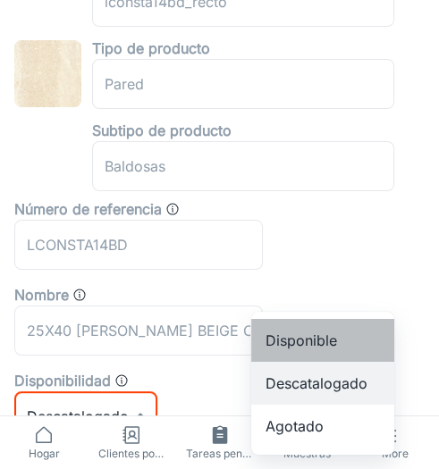
click at [306, 334] on li "Disponible" at bounding box center [322, 340] width 143 height 43
type input "0"
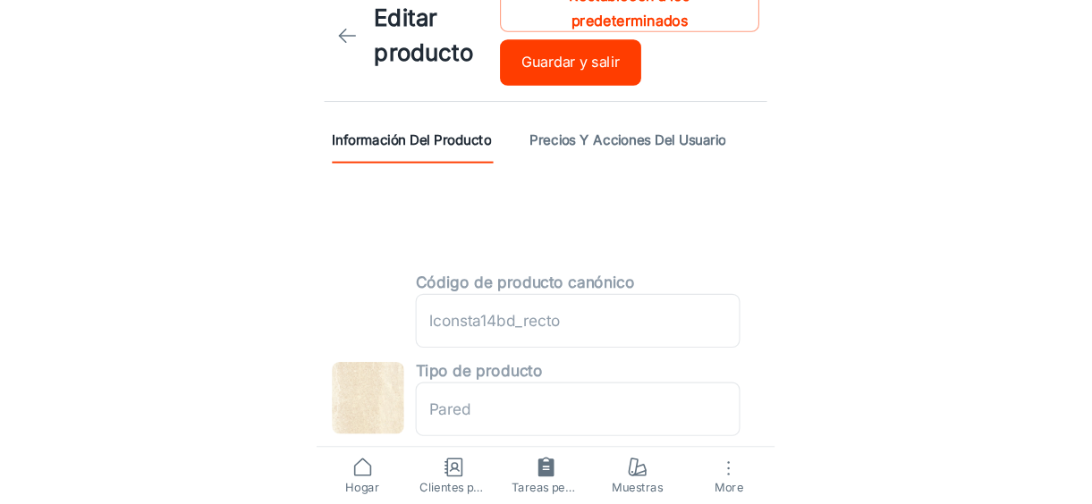
scroll to position [0, 0]
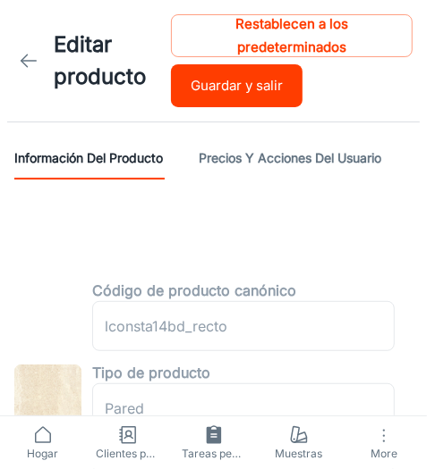
click at [225, 93] on button "Guardar y salir" at bounding box center [236, 85] width 131 height 43
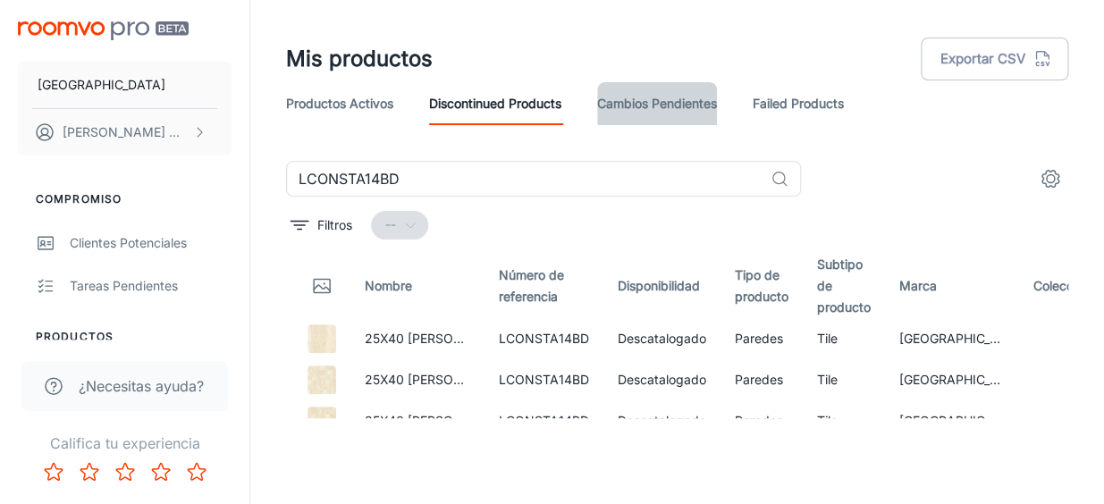
click at [646, 106] on link "Cambios pendientes" at bounding box center [657, 103] width 120 height 43
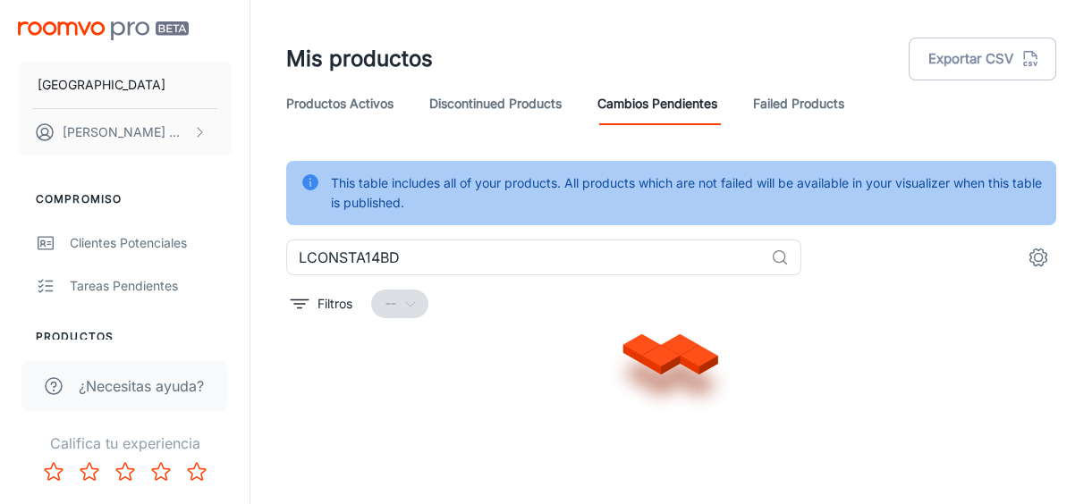
scroll to position [182, 0]
click at [499, 121] on link "Discontinued Products" at bounding box center [495, 103] width 132 height 43
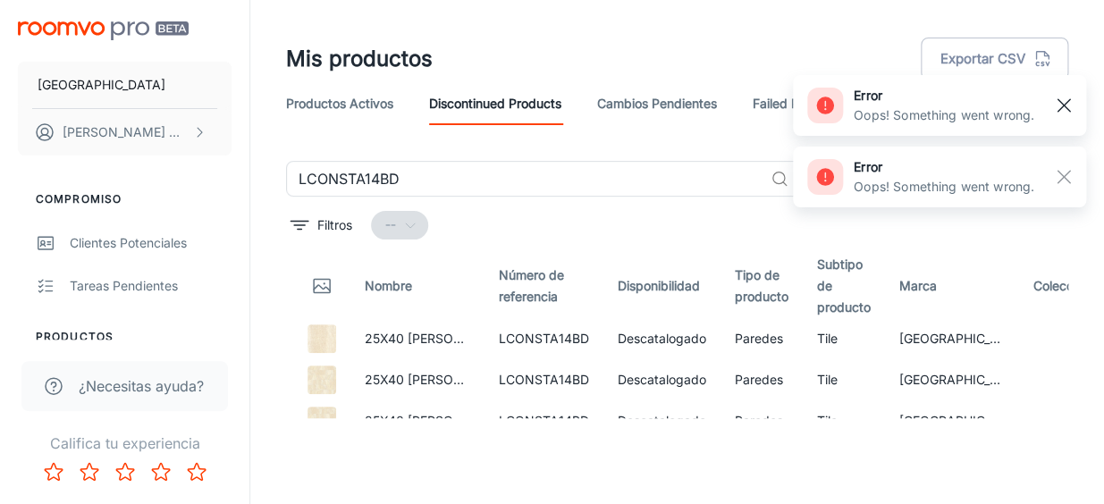
click at [818, 104] on line "button" at bounding box center [1064, 105] width 13 height 13
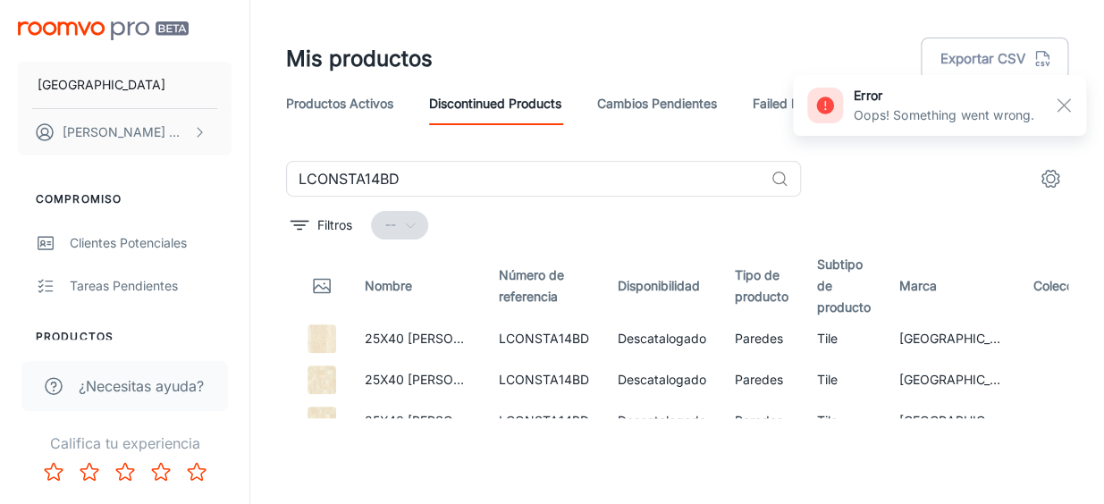
click at [818, 176] on icon "settings" at bounding box center [1050, 178] width 21 height 21
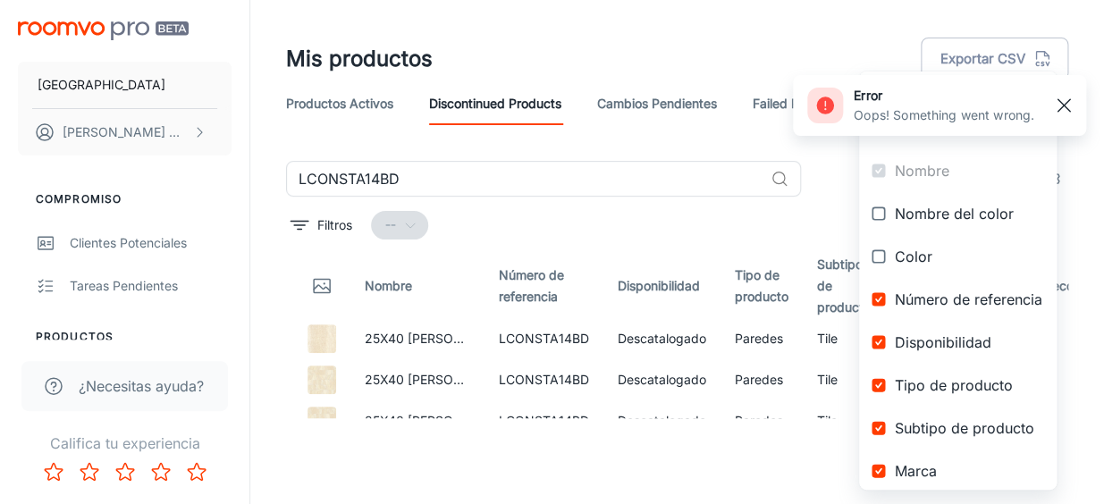
click at [818, 95] on rect "button" at bounding box center [1063, 105] width 21 height 21
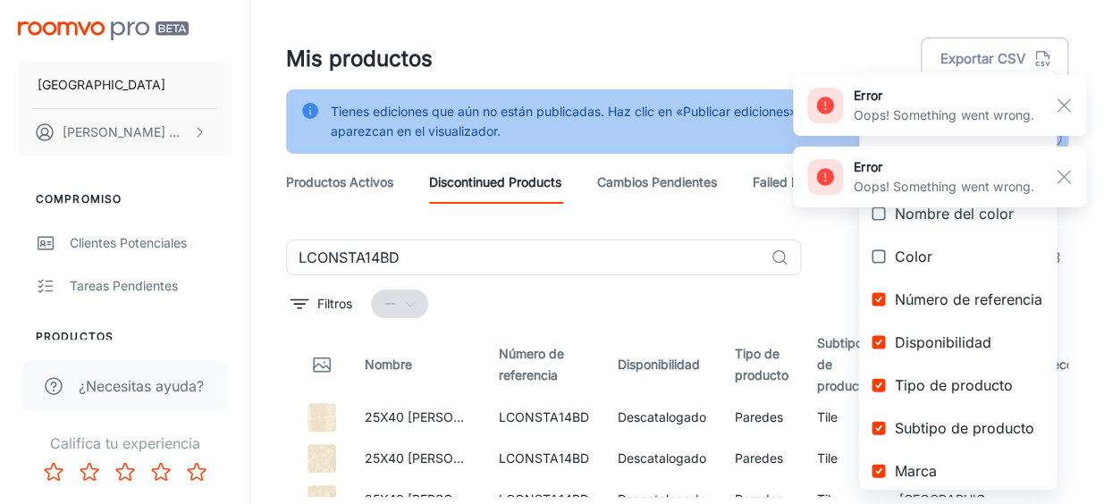
click at [638, 50] on div at bounding box center [552, 252] width 1104 height 504
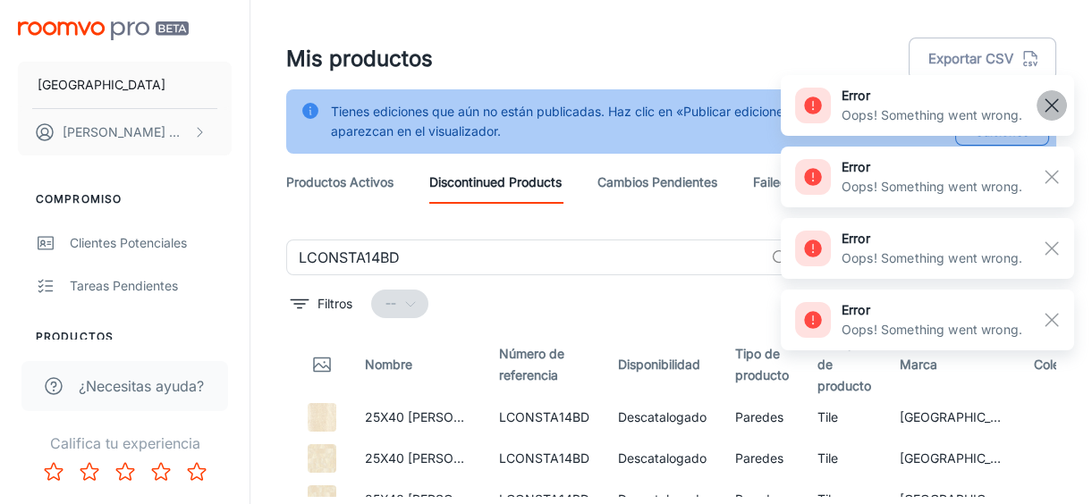
click at [818, 107] on rect "button" at bounding box center [1051, 105] width 21 height 21
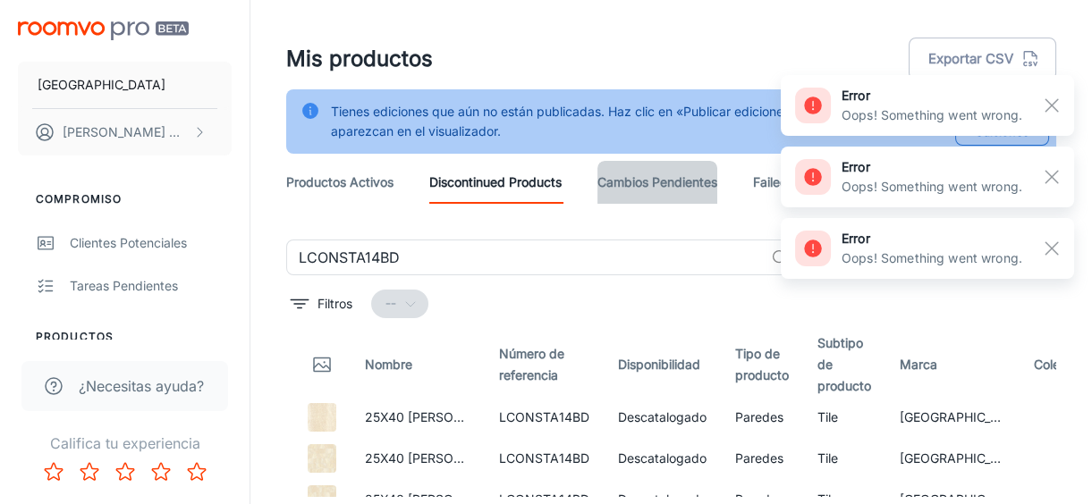
click at [654, 182] on link "Cambios pendientes" at bounding box center [657, 182] width 120 height 43
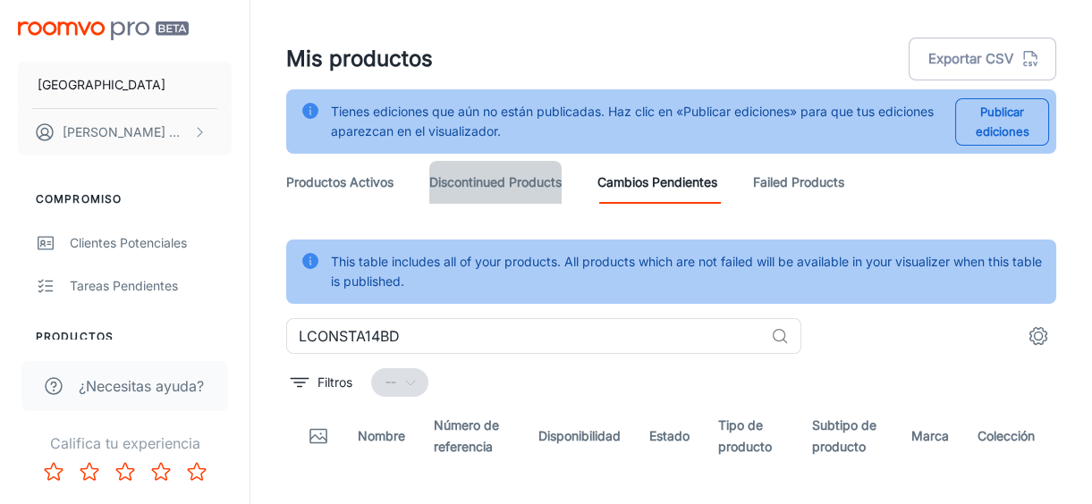
click at [477, 194] on link "Discontinued Products" at bounding box center [495, 182] width 132 height 43
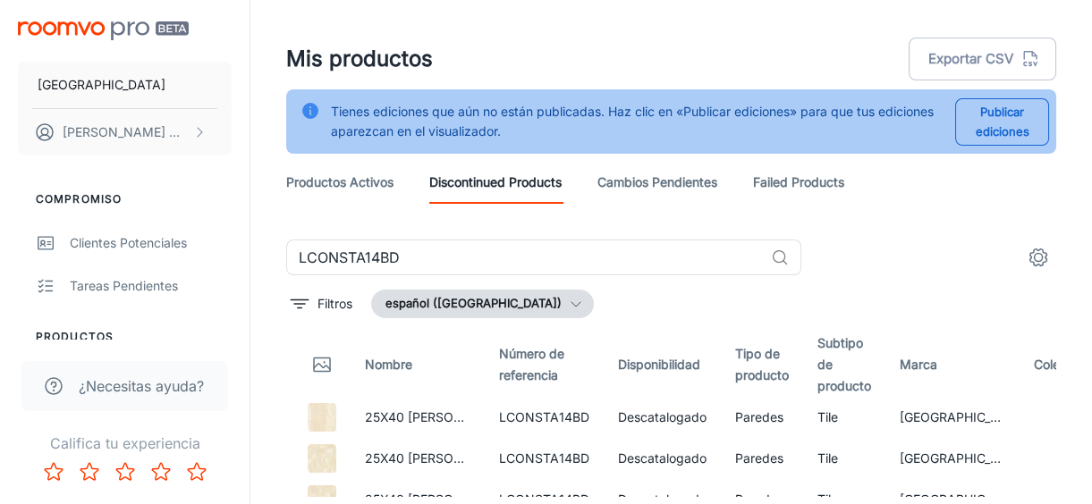
click at [638, 182] on link "Cambios pendientes" at bounding box center [657, 182] width 120 height 43
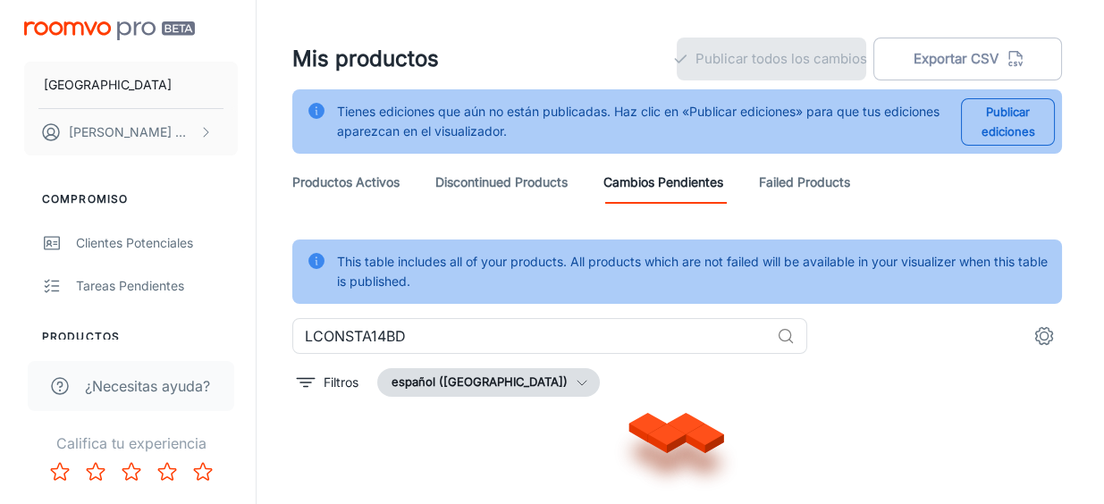
scroll to position [182, 0]
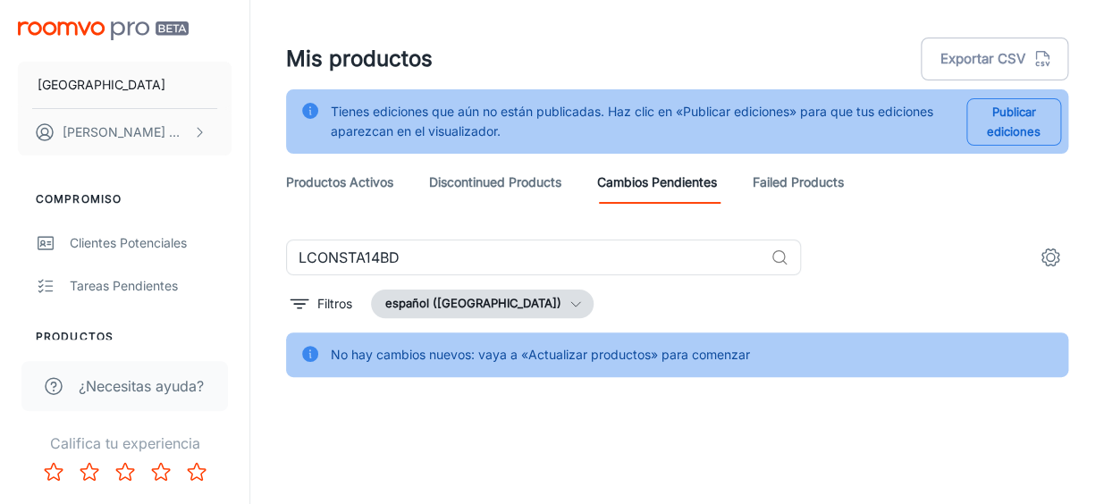
click at [818, 136] on button "Publicar ediciones" at bounding box center [1014, 121] width 95 height 47
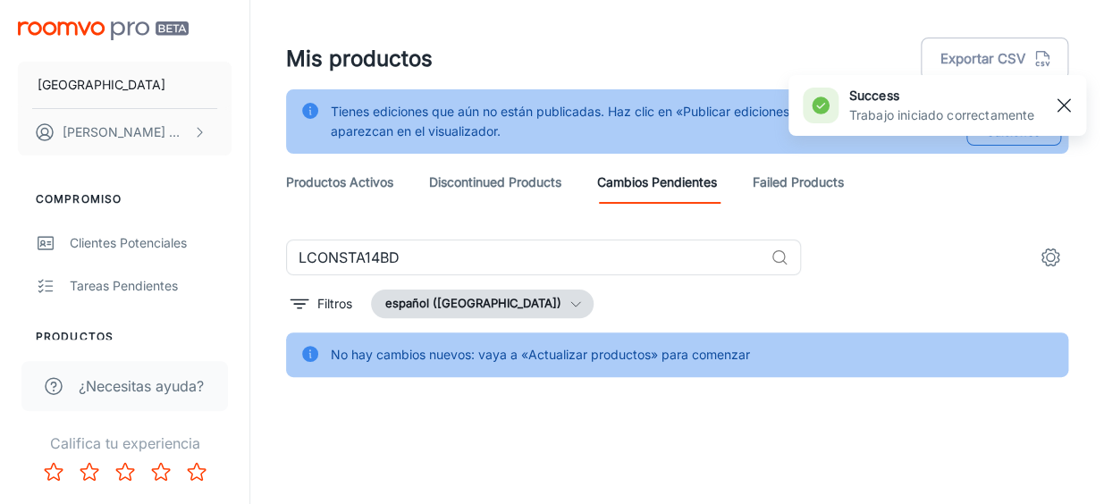
click at [818, 106] on rect "button" at bounding box center [1063, 105] width 21 height 21
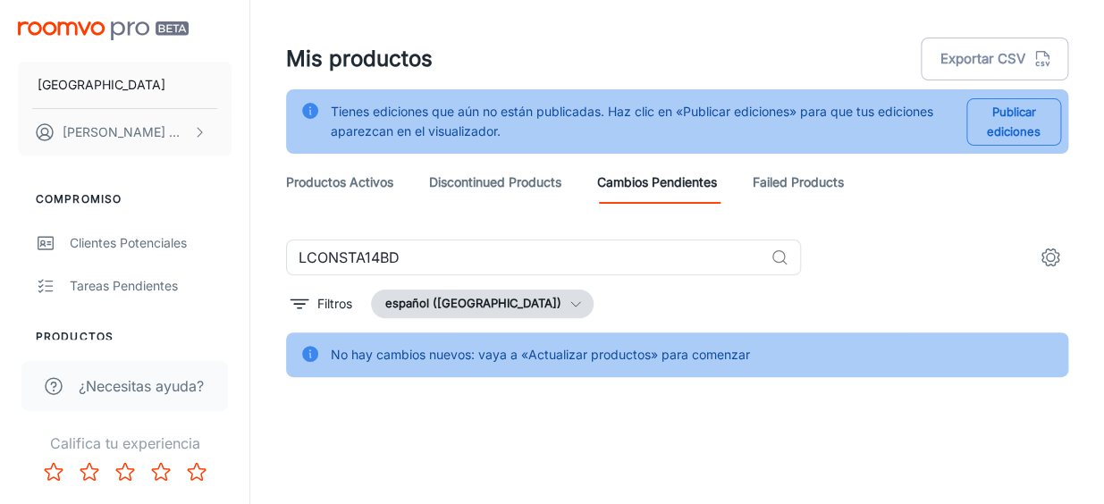
click at [818, 134] on button "Publicar ediciones" at bounding box center [1014, 121] width 95 height 47
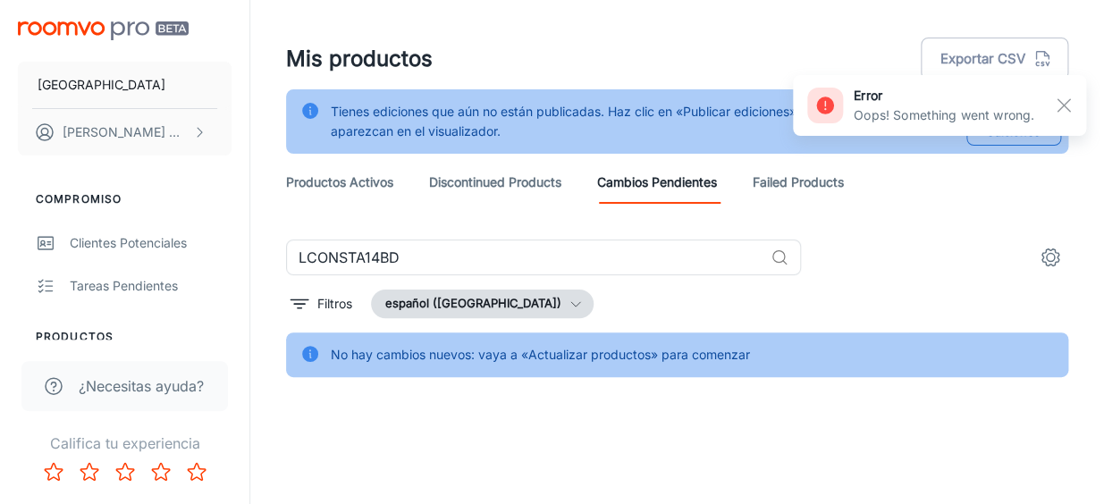
click at [818, 147] on div "Publicar ediciones" at bounding box center [1006, 122] width 109 height 54
click at [818, 139] on div "error Oops! Something went wrong." at bounding box center [939, 106] width 293 height 72
click at [818, 106] on rect "button" at bounding box center [1063, 105] width 21 height 21
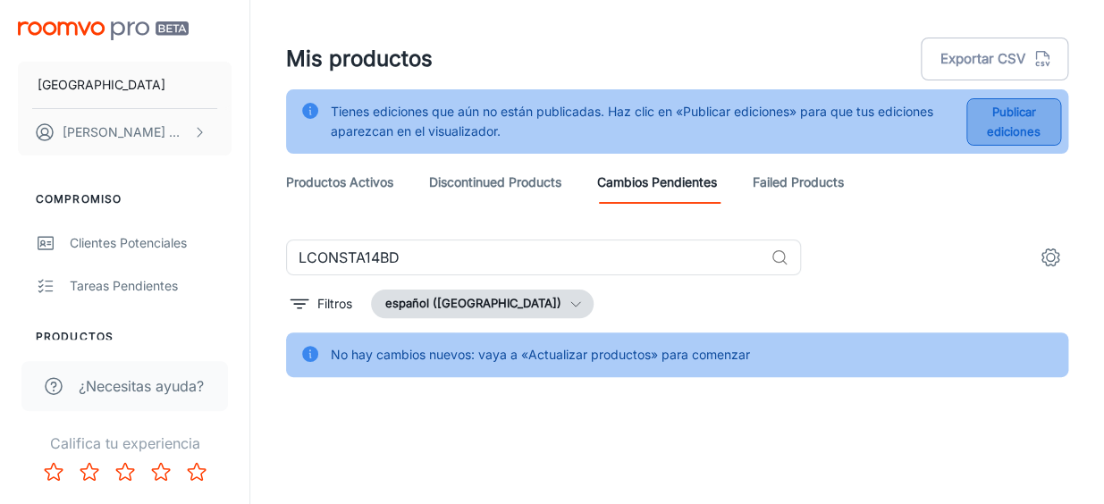
click at [818, 125] on button "Publicar ediciones" at bounding box center [1014, 121] width 95 height 47
